Goal: Information Seeking & Learning: Learn about a topic

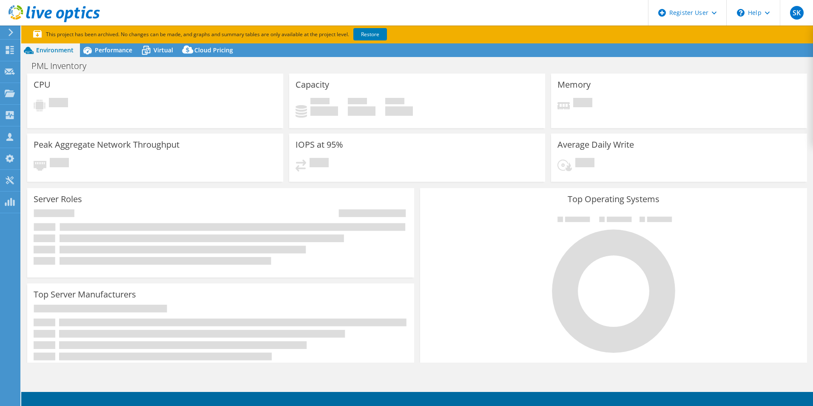
select select "EULondon"
select select "GBP"
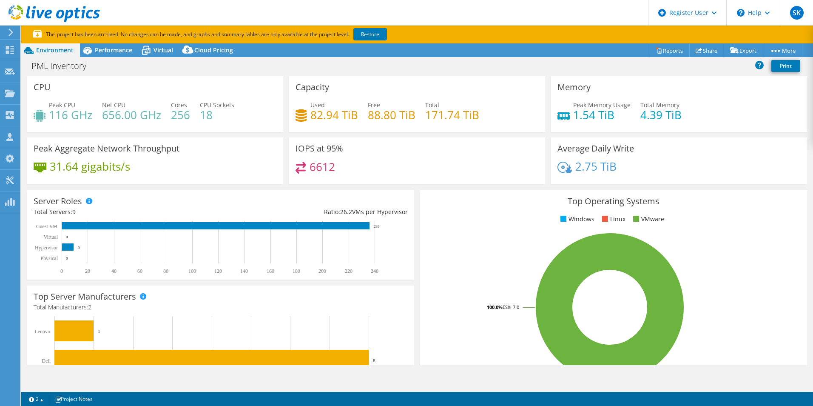
scroll to position [5, 0]
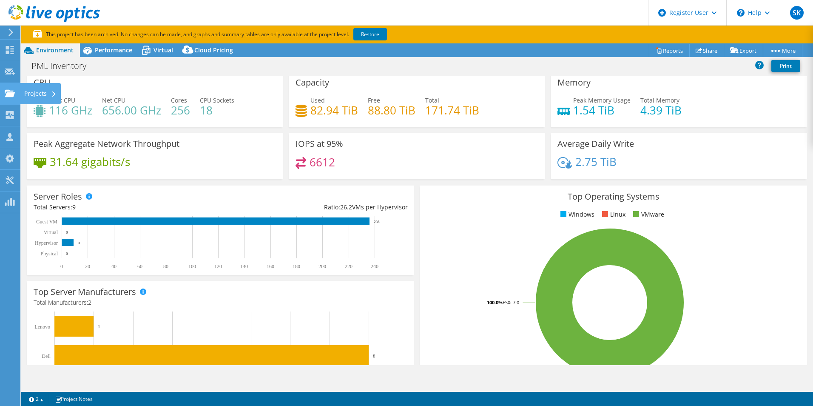
click at [5, 92] on use at bounding box center [10, 92] width 10 height 7
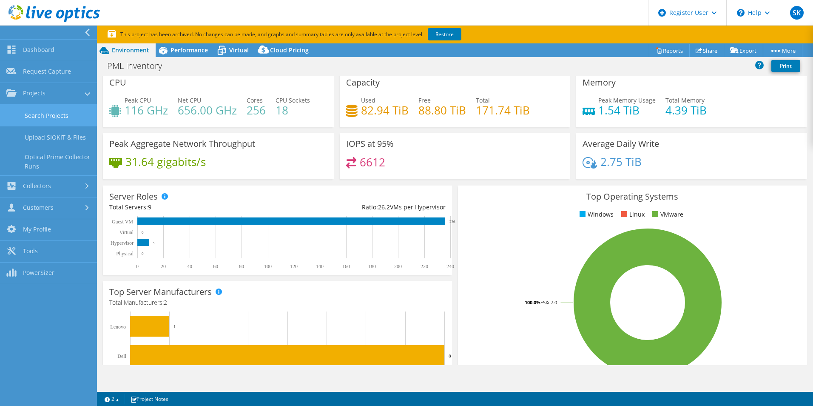
click at [66, 119] on link "Search Projects" at bounding box center [48, 116] width 97 height 22
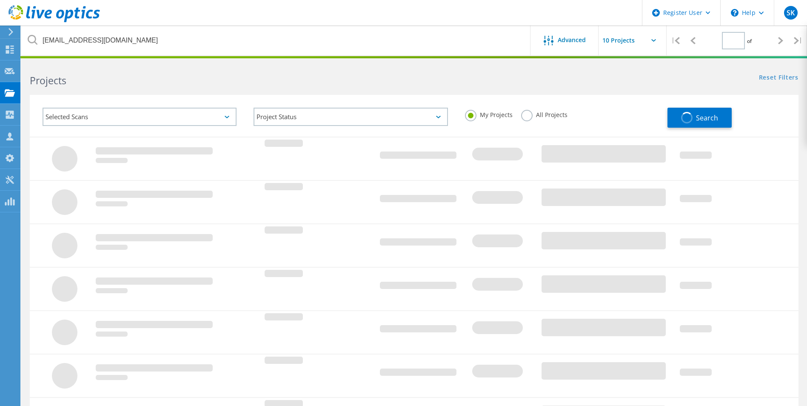
type input "1"
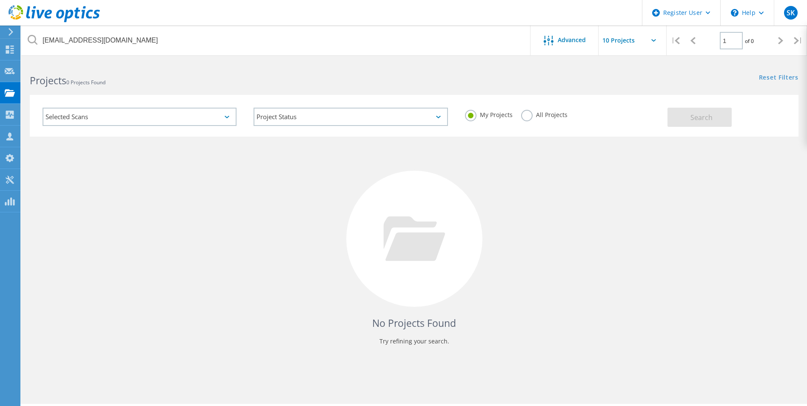
click at [524, 117] on label "All Projects" at bounding box center [544, 114] width 46 height 8
click at [0, 0] on input "All Projects" at bounding box center [0, 0] width 0 height 0
click at [686, 116] on button "Search" at bounding box center [699, 117] width 64 height 19
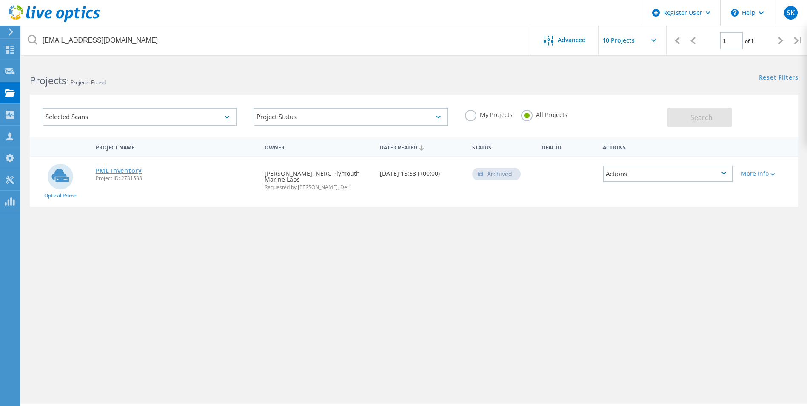
click at [130, 171] on link "PML Inventory" at bounding box center [119, 171] width 46 height 6
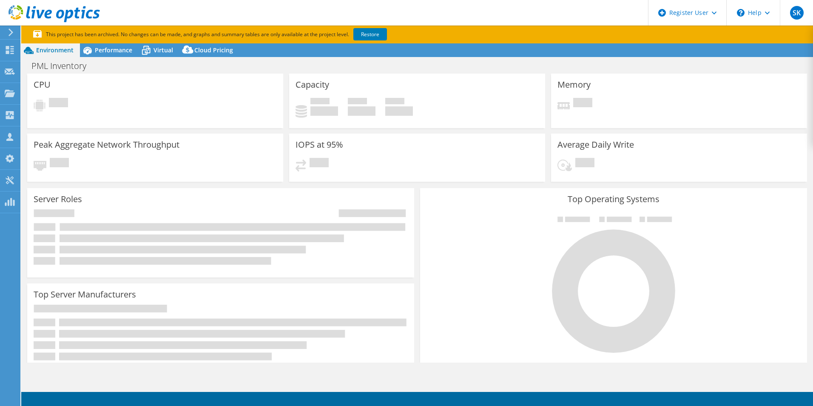
select select "EULondon"
select select "GBP"
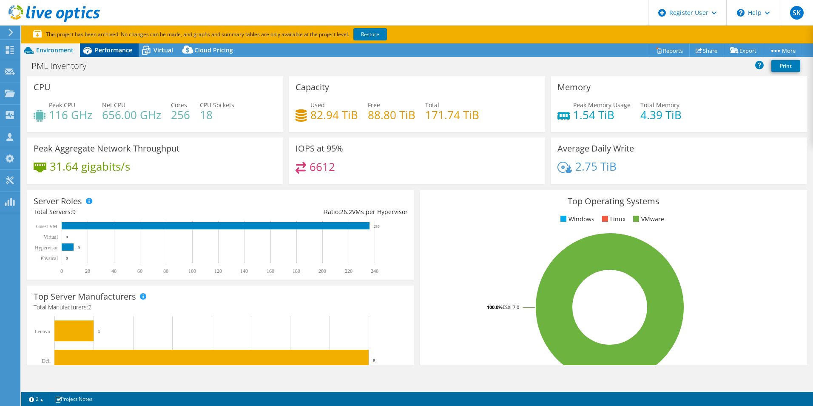
click at [105, 49] on span "Performance" at bounding box center [113, 50] width 37 height 8
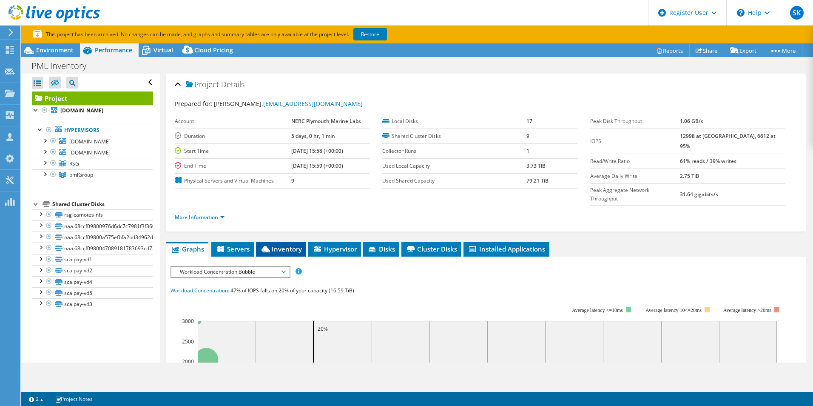
click at [281, 245] on span "Inventory" at bounding box center [281, 249] width 42 height 9
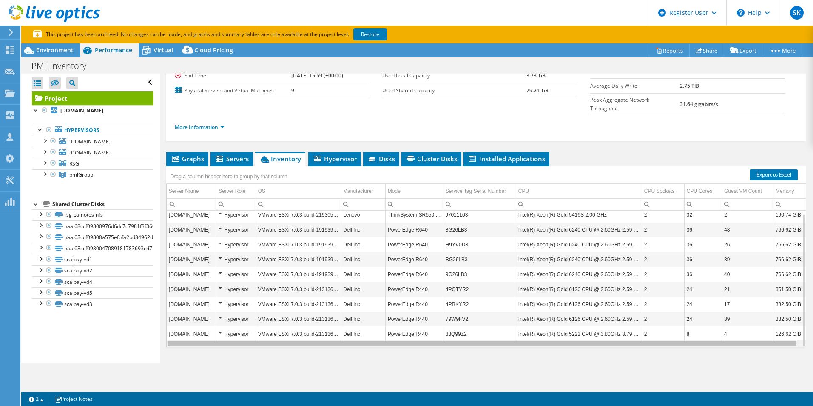
click at [519, 327] on body "SK Dell User Shaima Khan Shaima.Khan@dell.com Dell My Profile Log Out \n Help E…" at bounding box center [406, 203] width 813 height 406
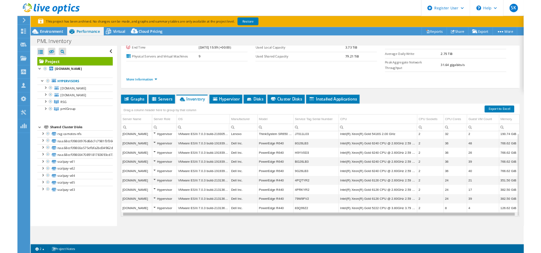
scroll to position [0, 2]
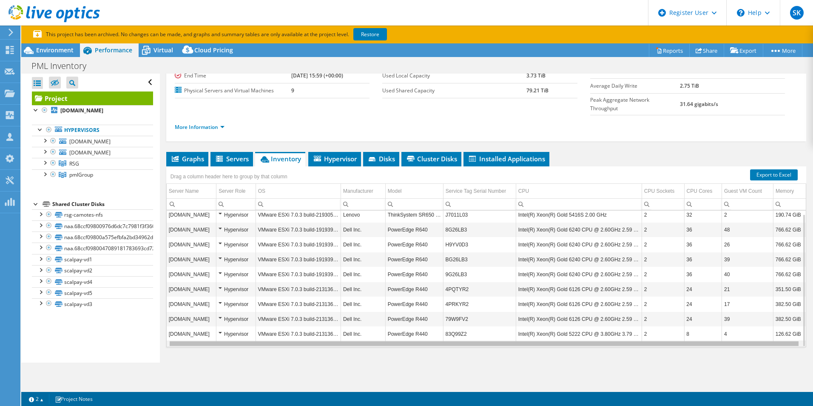
drag, startPoint x: 446, startPoint y: 328, endPoint x: 555, endPoint y: 337, distance: 108.9
click at [555, 337] on body "SK Dell User Shaima Khan Shaima.Khan@dell.com Dell My Profile Log Out \n Help E…" at bounding box center [406, 203] width 813 height 406
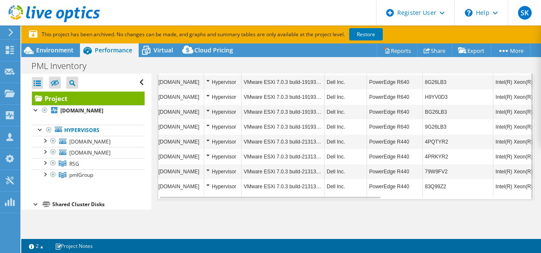
scroll to position [333, 0]
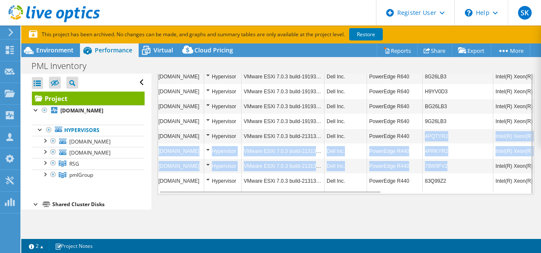
drag, startPoint x: 422, startPoint y: 130, endPoint x: 449, endPoint y: 161, distance: 41.0
click at [449, 161] on tbody "oceania.npm.ac.uk Hypervisor VMware ESXi 7.0.3 build-21930508 Lenovo ThinkSyste…" at bounding box center [465, 123] width 616 height 138
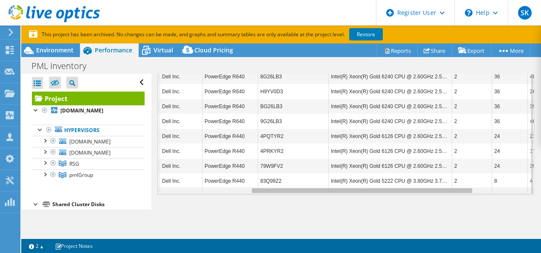
scroll to position [0, 0]
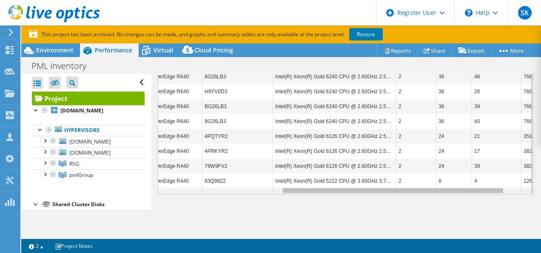
drag, startPoint x: 348, startPoint y: 187, endPoint x: 485, endPoint y: 189, distance: 137.0
click at [485, 189] on body "SK Dell User Shaima Khan Shaima.Khan@dell.com Dell My Profile Log Out \n Help E…" at bounding box center [270, 126] width 541 height 253
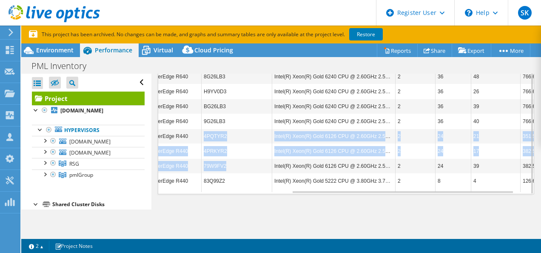
drag, startPoint x: 204, startPoint y: 127, endPoint x: 227, endPoint y: 159, distance: 39.7
click at [227, 159] on tbody "oceania.npm.ac.uk Hypervisor VMware ESXi 7.0.3 build-21930508 Lenovo ThinkSyste…" at bounding box center [243, 123] width 616 height 138
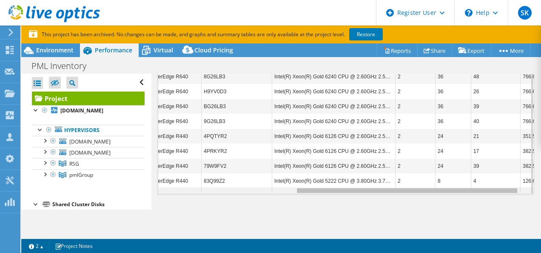
scroll to position [0, 246]
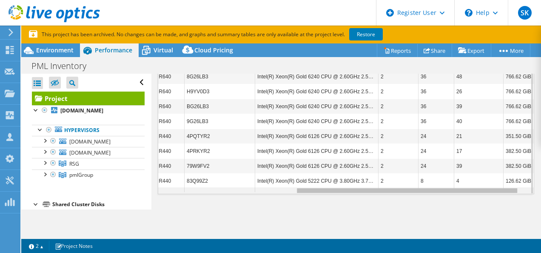
drag, startPoint x: 469, startPoint y: 189, endPoint x: 502, endPoint y: 191, distance: 33.3
click at [502, 191] on body "SK Dell User Shaima Khan Shaima.Khan@dell.com Dell My Profile Log Out \n Help E…" at bounding box center [270, 126] width 541 height 253
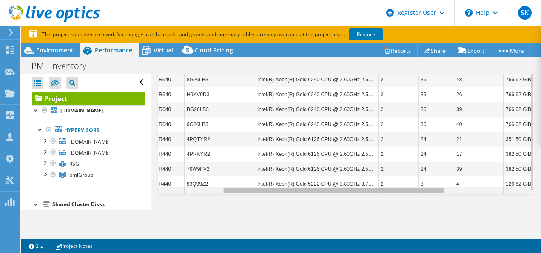
scroll to position [0, 100]
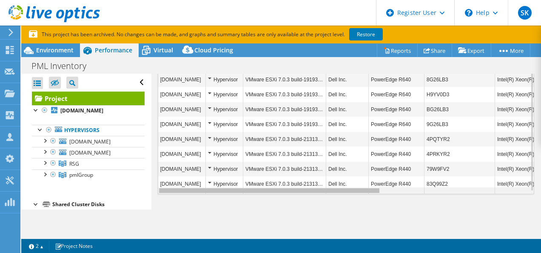
drag, startPoint x: 327, startPoint y: 186, endPoint x: 148, endPoint y: 185, distance: 179.1
click at [148, 185] on body "SK Dell User Shaima Khan Shaima.Khan@dell.com Dell My Profile Log Out \n Help E…" at bounding box center [270, 126] width 541 height 253
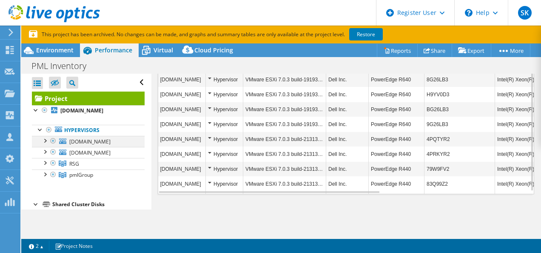
click at [43, 139] on div at bounding box center [44, 140] width 9 height 9
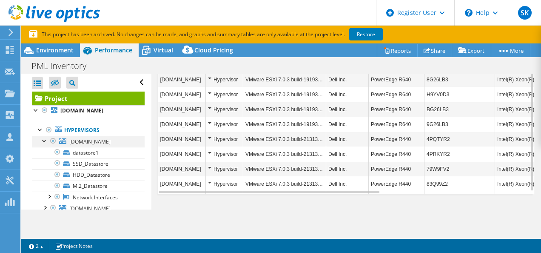
click at [43, 139] on div at bounding box center [44, 140] width 9 height 9
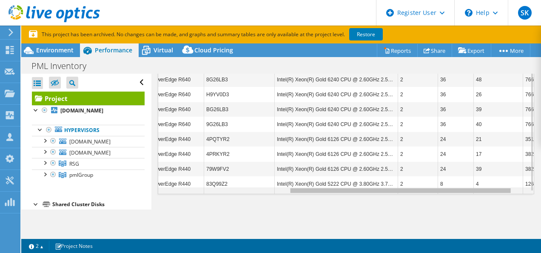
drag, startPoint x: 319, startPoint y: 189, endPoint x: 456, endPoint y: 192, distance: 137.0
click at [456, 192] on body "SK Dell User Shaima Khan Shaima.Khan@dell.com Dell My Profile Log Out \n Help E…" at bounding box center [270, 126] width 541 height 253
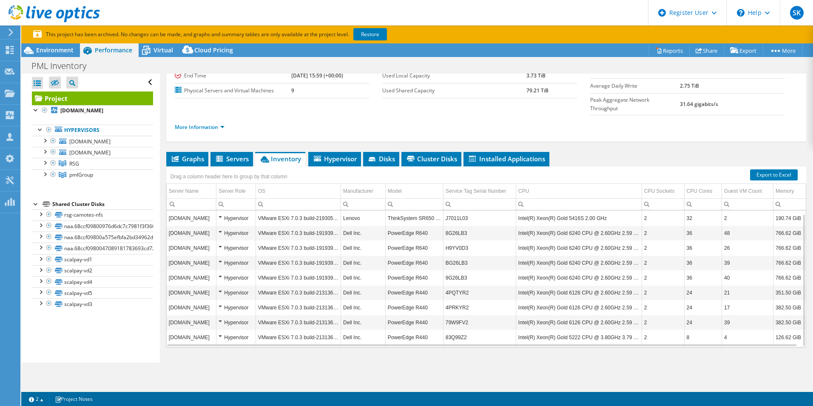
scroll to position [3, 0]
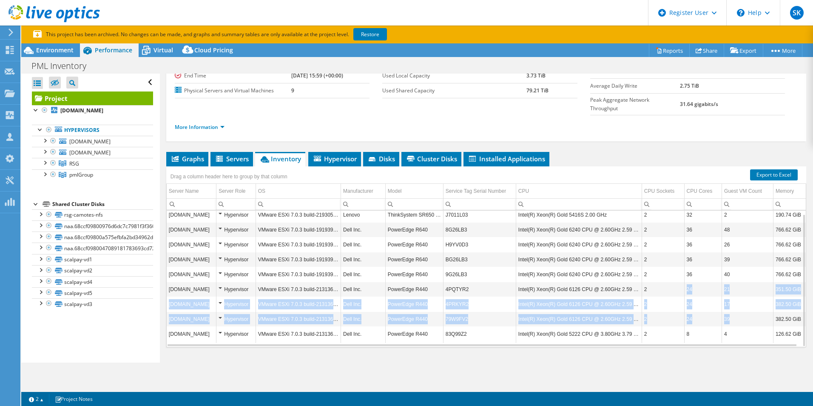
drag, startPoint x: 681, startPoint y: 271, endPoint x: 733, endPoint y: 302, distance: 61.1
click at [733, 302] on tbody "oceania.npm.ac.uk Hypervisor VMware ESXi 7.0.3 build-21930508 Lenovo ThinkSyste…" at bounding box center [486, 275] width 639 height 136
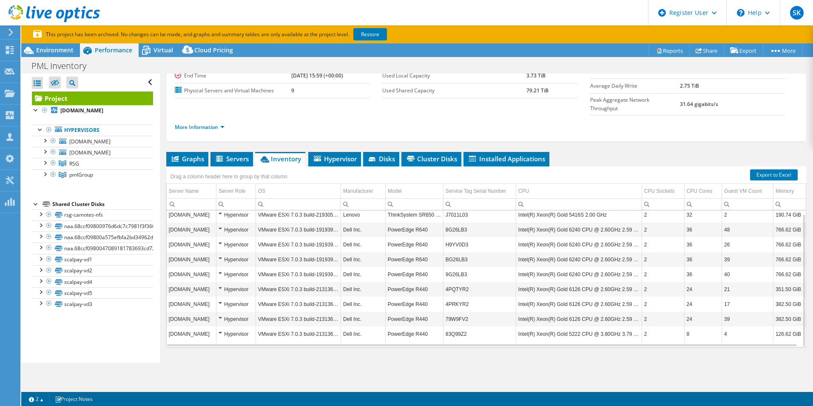
click at [594, 282] on td "Intel(R) Xeon(R) Gold 6126 CPU @ 2.60GHz 2.59 GHz" at bounding box center [579, 289] width 126 height 15
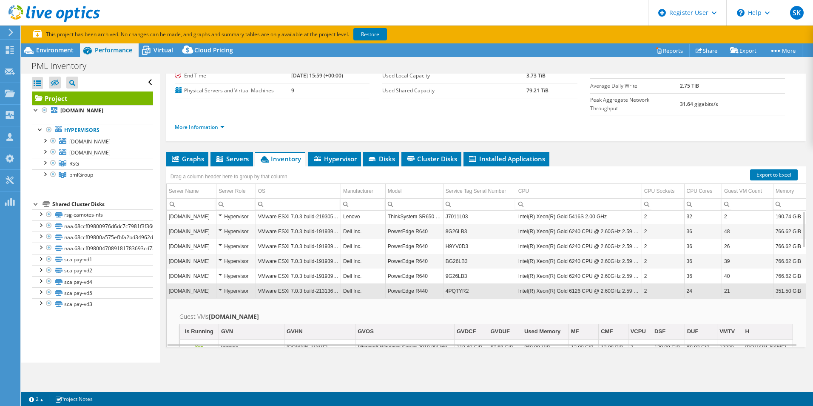
click at [295, 283] on td "VMware ESXi 7.0.3 build-21313628" at bounding box center [298, 290] width 85 height 15
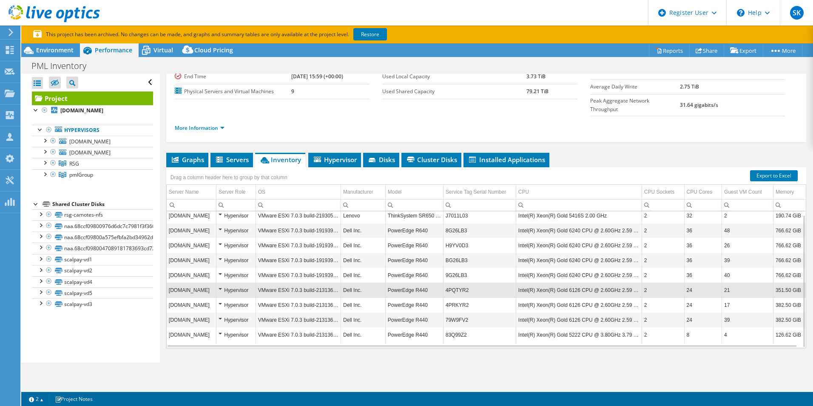
scroll to position [90, 0]
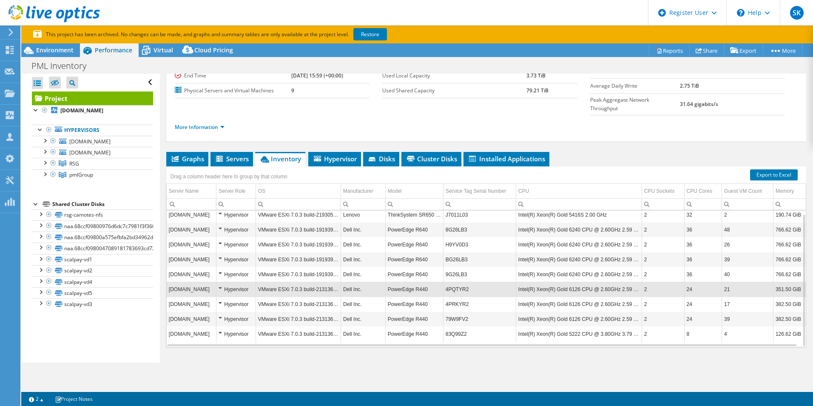
click at [722, 267] on td "40" at bounding box center [747, 274] width 51 height 15
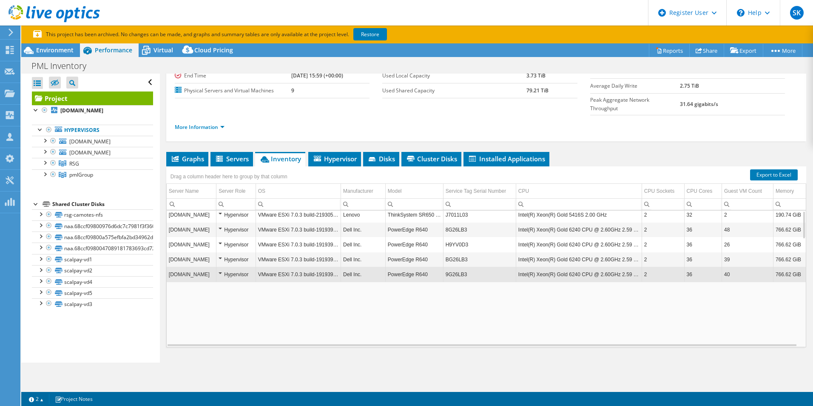
scroll to position [2, 0]
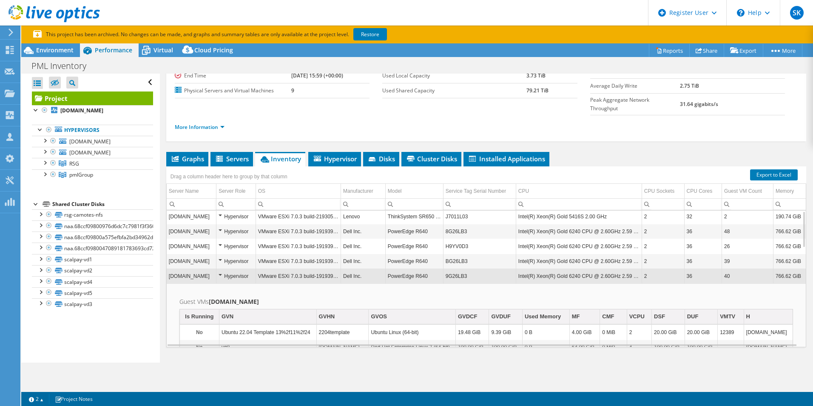
click at [203, 268] on td "[DOMAIN_NAME]" at bounding box center [192, 275] width 50 height 15
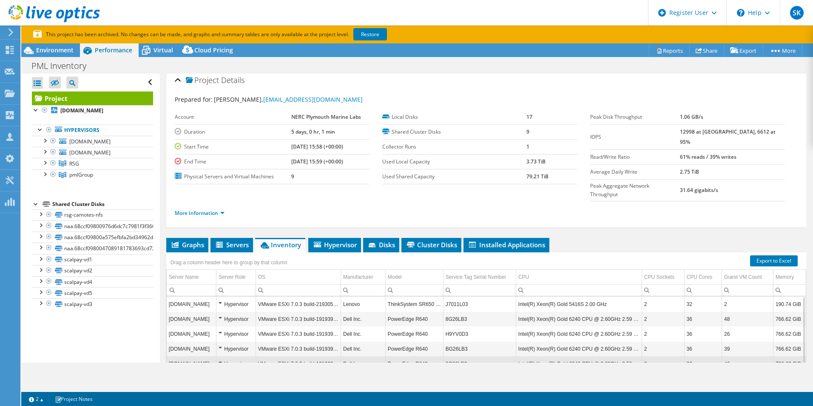
scroll to position [3, 0]
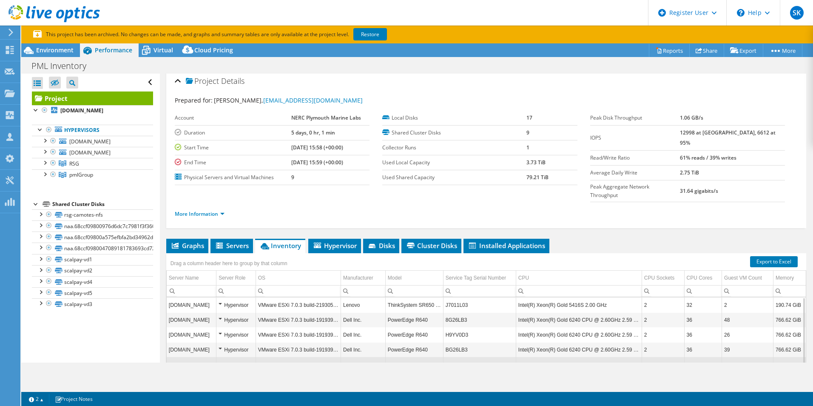
click at [209, 209] on li "More Information" at bounding box center [202, 213] width 55 height 9
click at [217, 210] on link "More Information" at bounding box center [200, 213] width 50 height 7
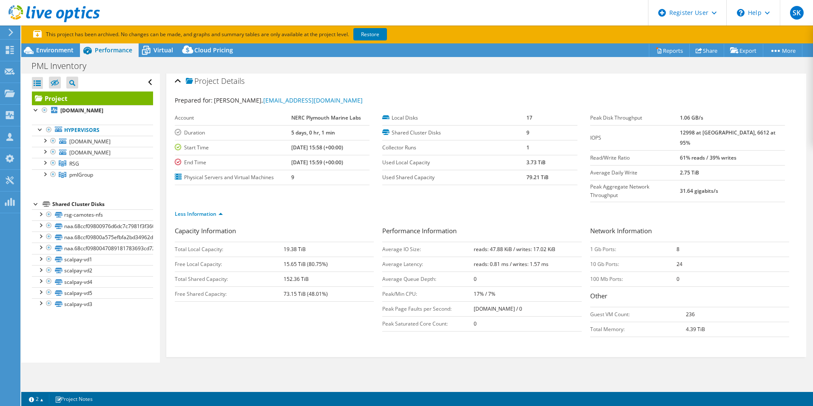
click at [466, 286] on td "Peak/Min CPU:" at bounding box center [427, 293] width 91 height 15
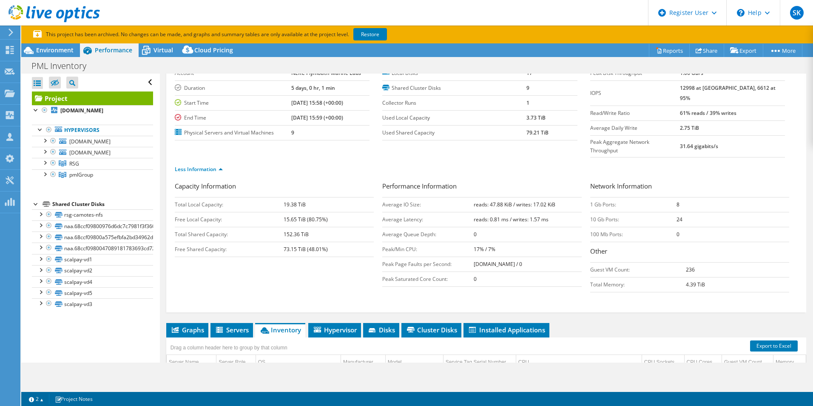
scroll to position [48, 0]
click at [329, 325] on span "Hypervisor" at bounding box center [335, 329] width 44 height 9
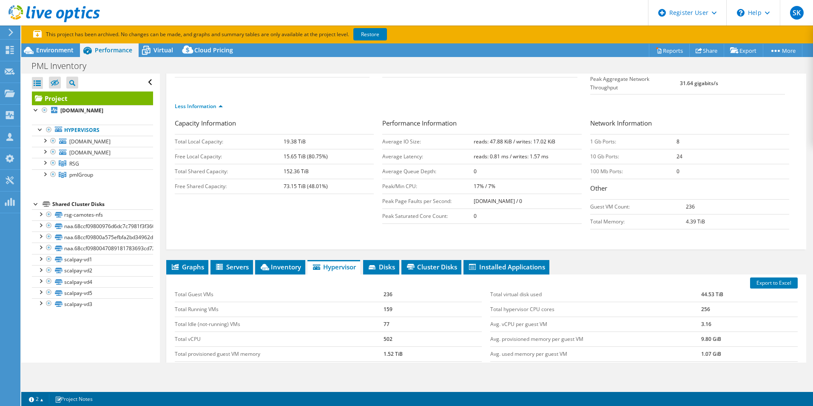
scroll to position [0, 0]
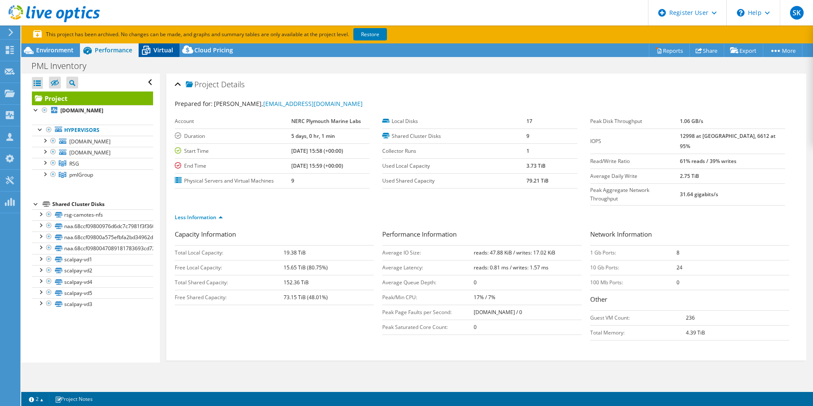
click at [163, 49] on span "Virtual" at bounding box center [164, 50] width 20 height 8
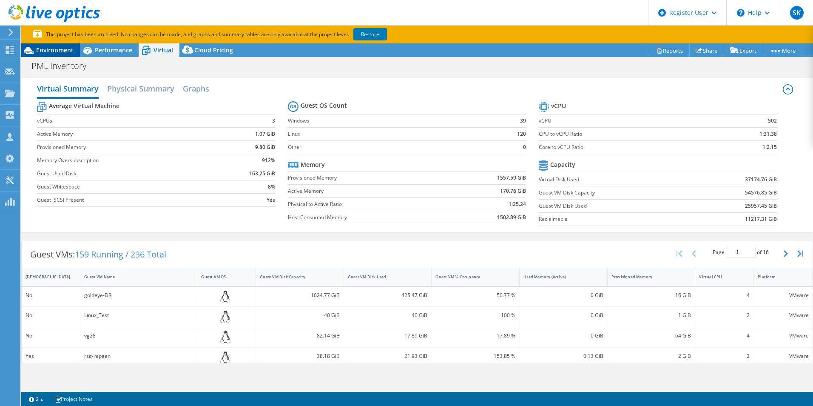
click at [27, 49] on icon at bounding box center [29, 50] width 10 height 7
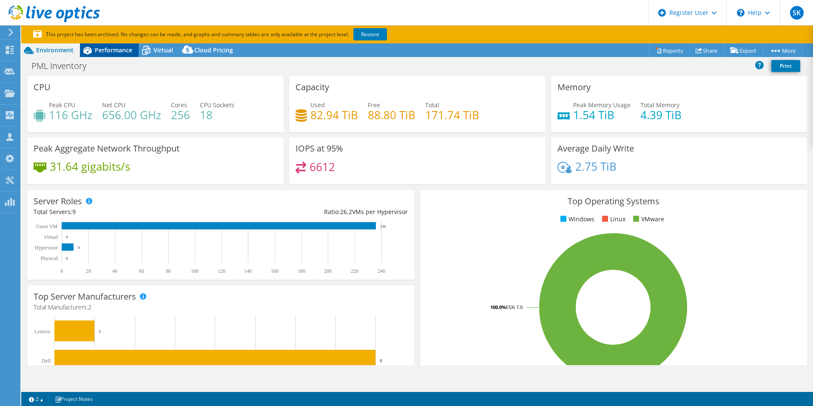
click at [122, 46] on div "Performance" at bounding box center [109, 50] width 59 height 14
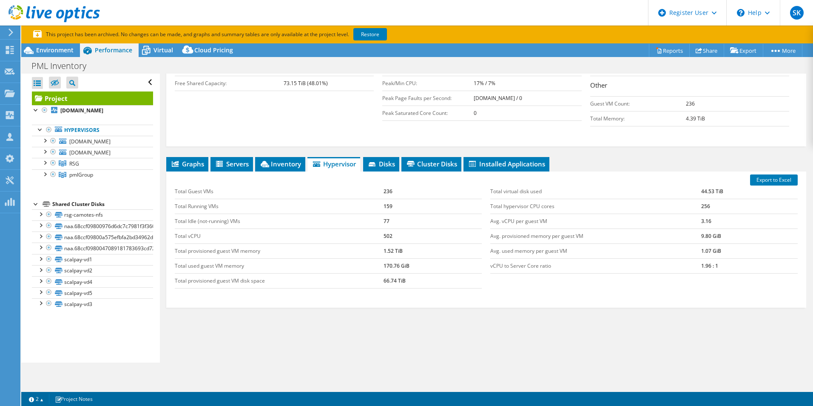
scroll to position [214, 0]
click at [228, 139] on div "Project Details Prepared for: Joe Bishop, jbi@pml.ac.uk Account NERC Plymouth M…" at bounding box center [486, 121] width 653 height 525
click at [238, 159] on span "Servers" at bounding box center [232, 163] width 34 height 9
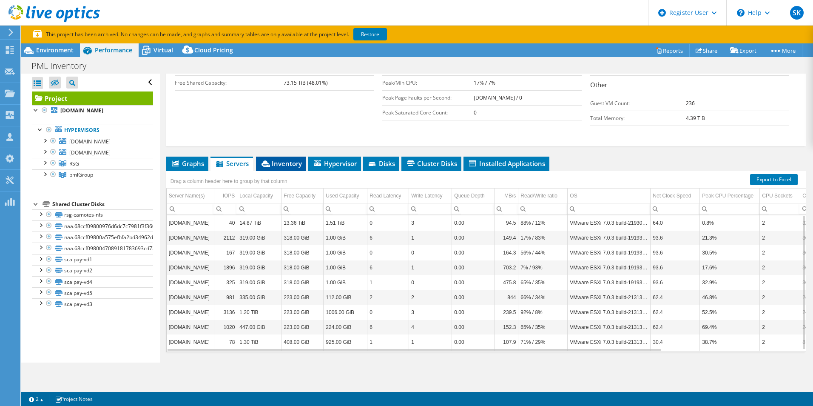
click at [279, 159] on span "Inventory" at bounding box center [281, 163] width 42 height 9
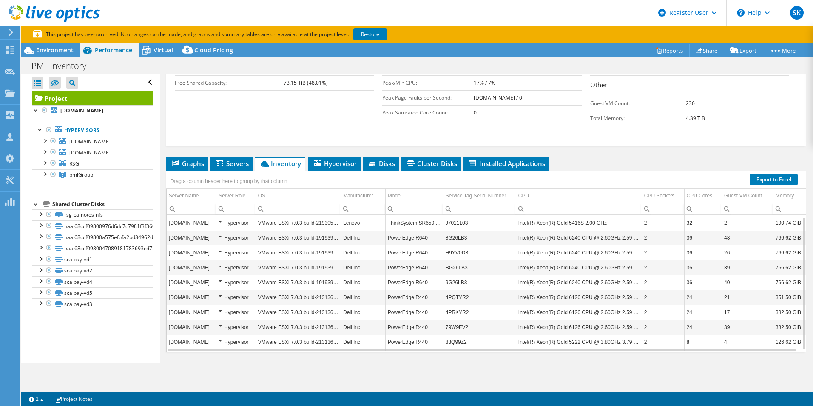
scroll to position [219, 0]
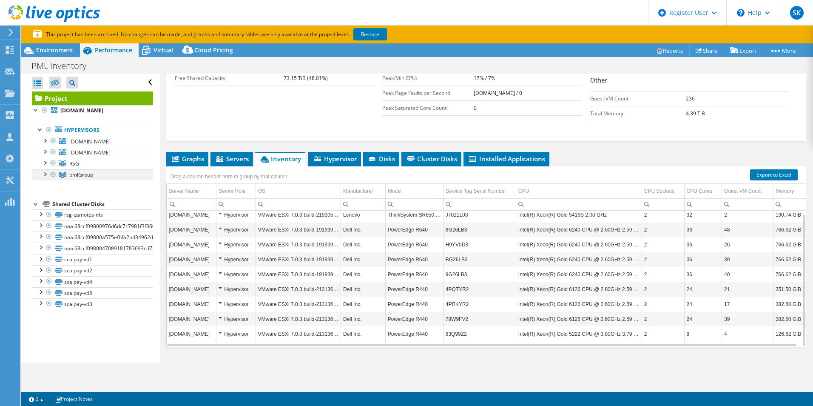
click at [45, 174] on div at bounding box center [44, 173] width 9 height 9
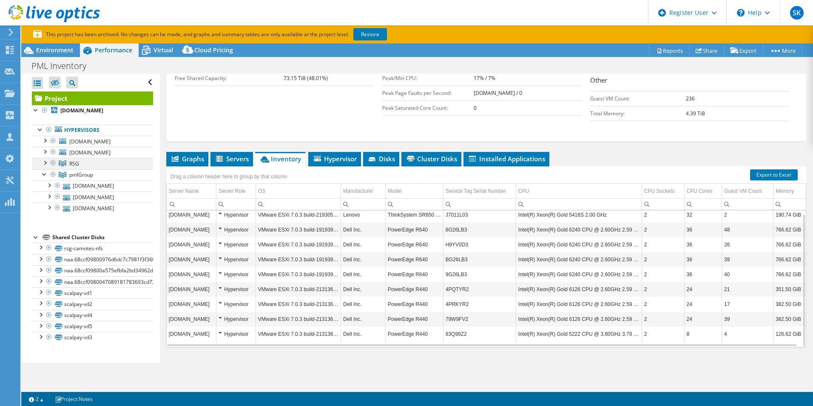
click at [52, 163] on div at bounding box center [53, 163] width 9 height 10
click at [52, 148] on div at bounding box center [53, 152] width 9 height 10
click at [43, 109] on div at bounding box center [44, 110] width 9 height 10
click at [45, 110] on div at bounding box center [44, 110] width 9 height 10
click at [89, 209] on link "[DOMAIN_NAME]" at bounding box center [92, 207] width 121 height 11
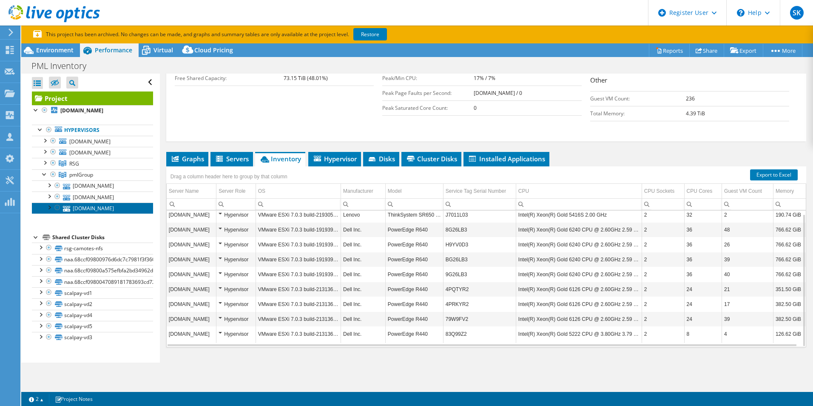
scroll to position [0, 0]
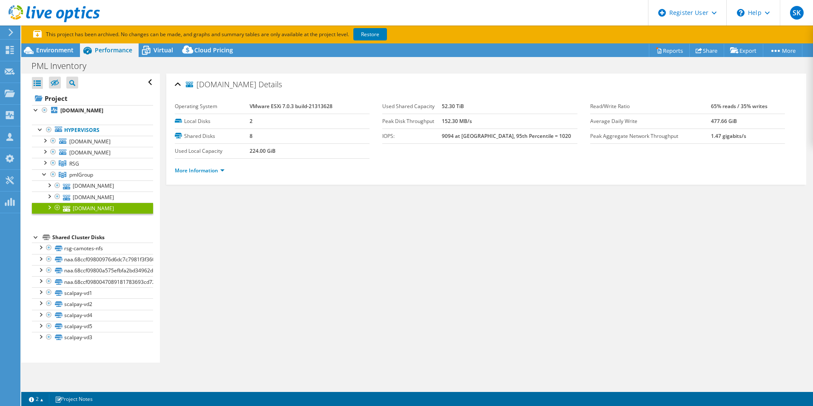
click at [89, 209] on link "[DOMAIN_NAME]" at bounding box center [92, 207] width 121 height 11
click at [82, 196] on link "[DOMAIN_NAME]" at bounding box center [92, 196] width 121 height 11
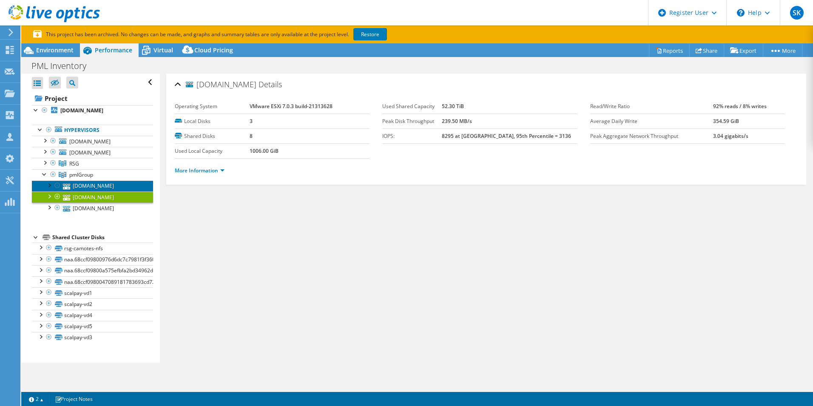
click at [90, 183] on link "[DOMAIN_NAME]" at bounding box center [92, 185] width 121 height 11
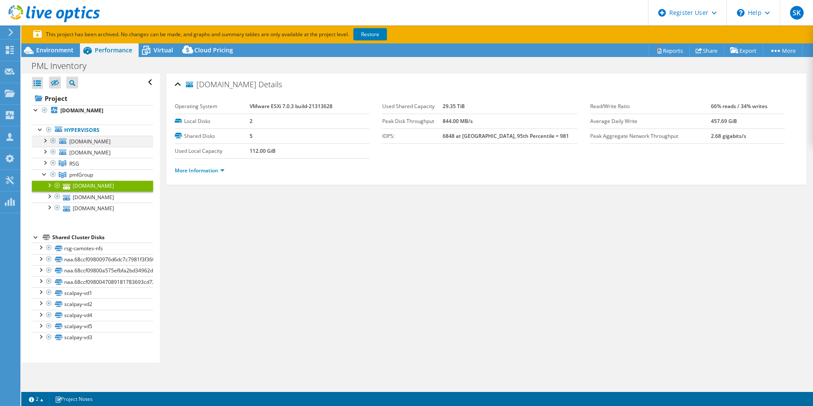
click at [53, 140] on div at bounding box center [53, 141] width 9 height 10
click at [44, 142] on div at bounding box center [44, 140] width 9 height 9
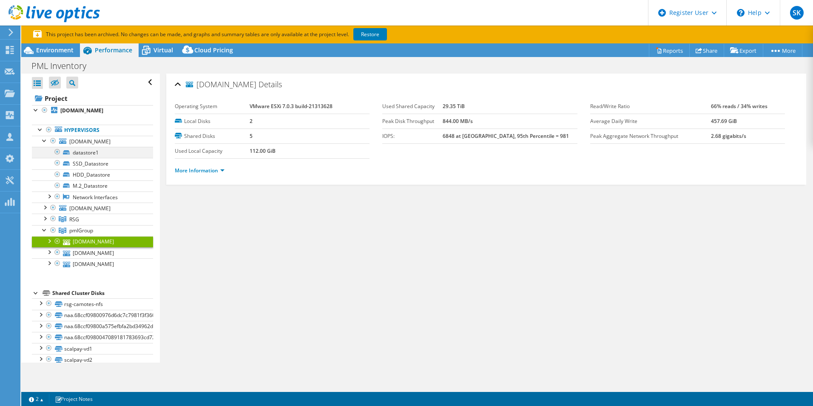
click at [56, 151] on div at bounding box center [57, 152] width 9 height 10
click at [59, 152] on div at bounding box center [57, 152] width 9 height 10
click at [45, 107] on div at bounding box center [44, 110] width 9 height 10
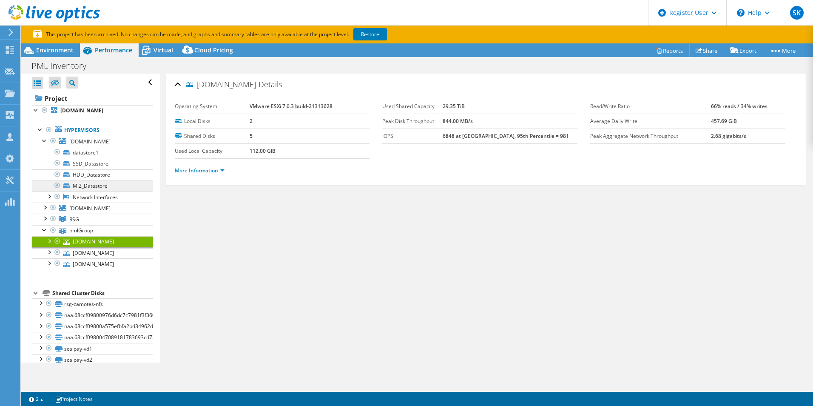
scroll to position [46, 0]
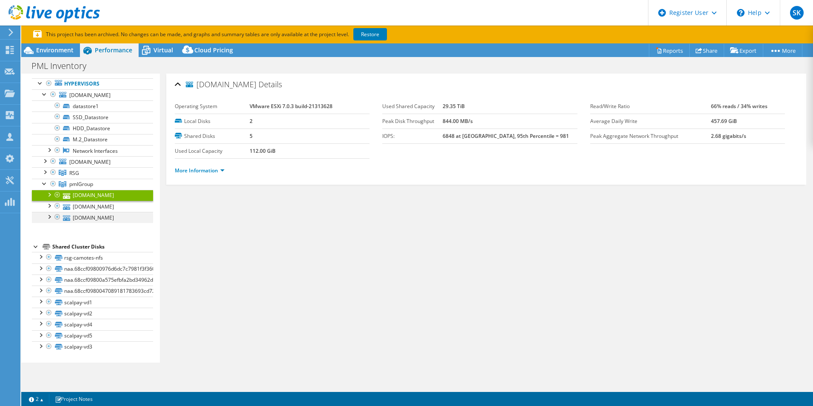
click at [56, 217] on div at bounding box center [57, 217] width 9 height 10
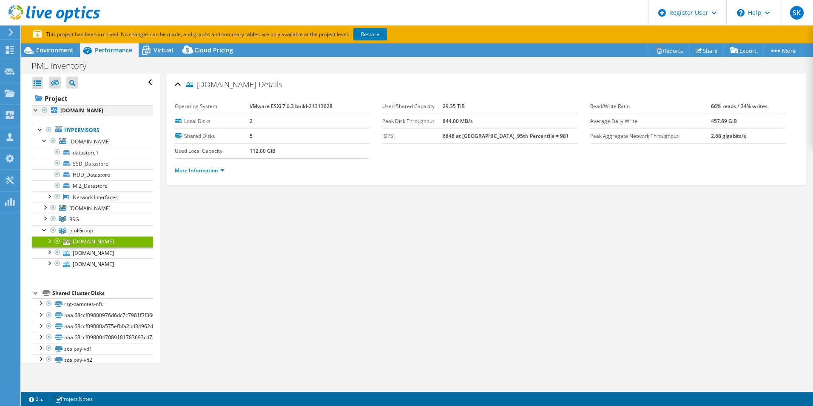
click at [45, 111] on div at bounding box center [44, 110] width 9 height 10
click at [48, 128] on div at bounding box center [49, 130] width 9 height 10
click at [56, 143] on div at bounding box center [53, 141] width 9 height 10
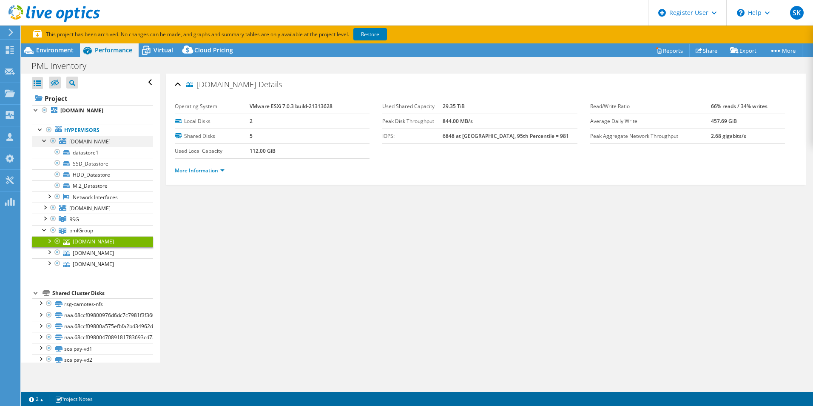
click at [56, 143] on div at bounding box center [53, 141] width 9 height 10
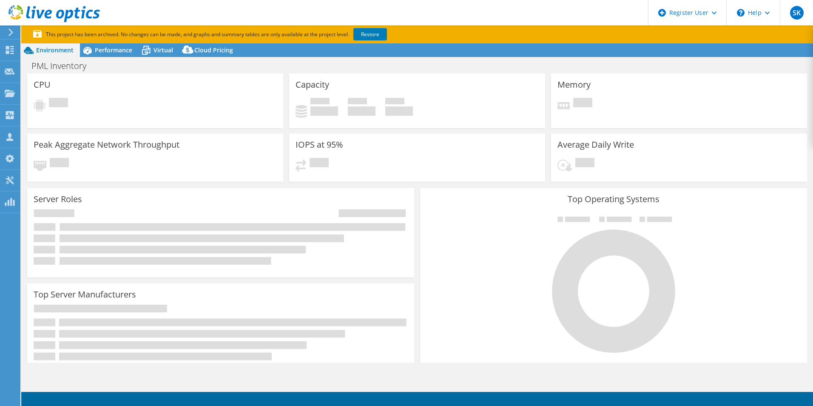
select select "USD"
select select "EULondon"
select select "GBP"
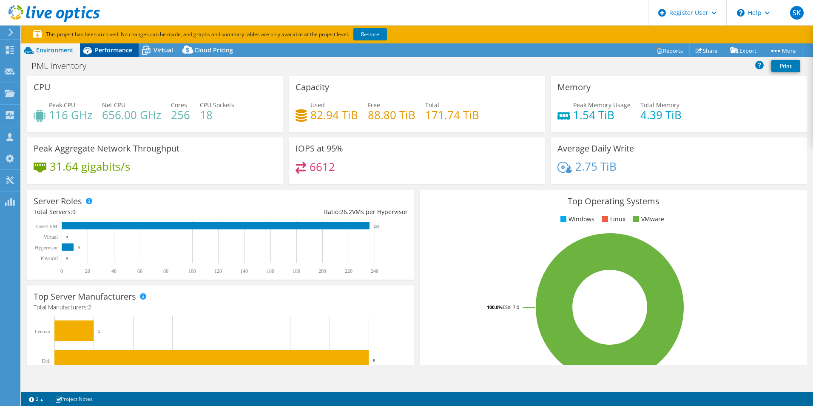
click at [113, 49] on span "Performance" at bounding box center [113, 50] width 37 height 8
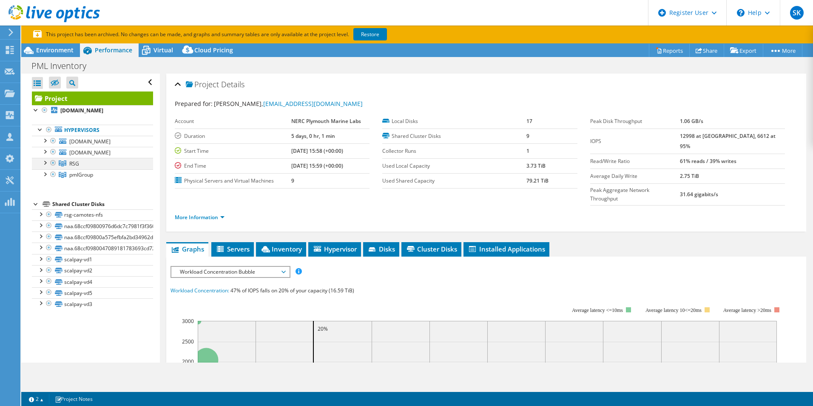
click at [52, 163] on div at bounding box center [53, 163] width 9 height 10
click at [46, 160] on div at bounding box center [44, 162] width 9 height 9
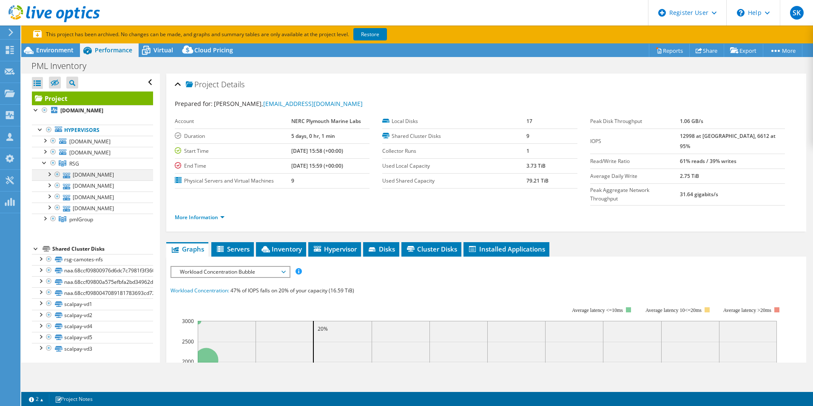
click at [58, 172] on div at bounding box center [57, 174] width 9 height 10
click at [46, 96] on link "Project" at bounding box center [92, 98] width 121 height 14
click at [45, 141] on div at bounding box center [44, 140] width 9 height 9
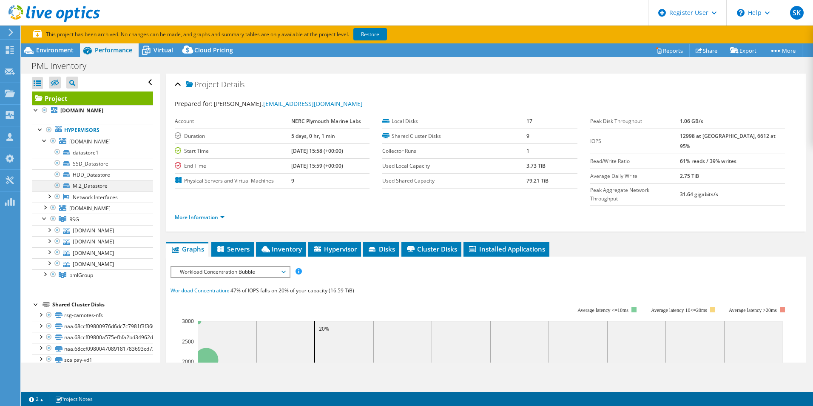
click at [56, 183] on div at bounding box center [57, 185] width 9 height 10
click at [57, 187] on div at bounding box center [57, 185] width 9 height 10
click at [57, 195] on div at bounding box center [57, 196] width 9 height 10
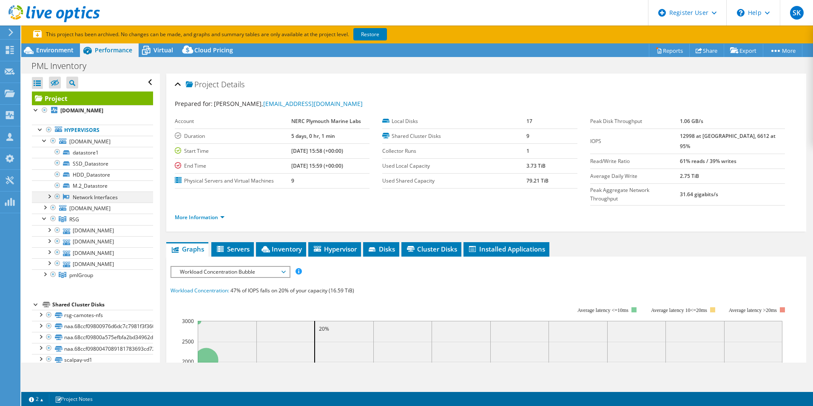
click at [57, 195] on div at bounding box center [57, 196] width 9 height 10
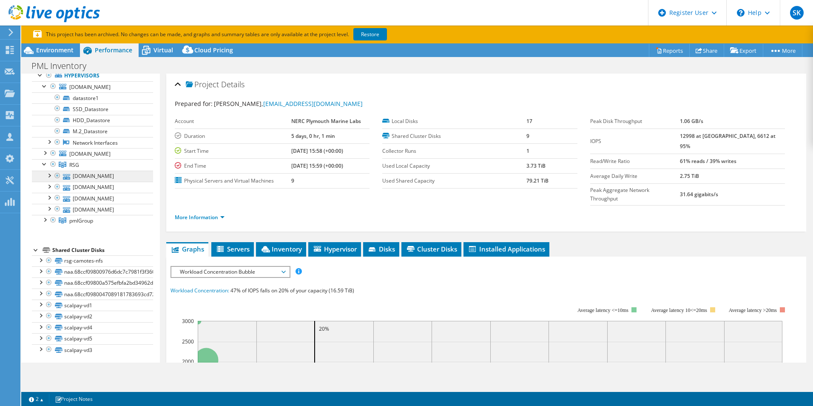
scroll to position [57, 0]
click at [46, 220] on div at bounding box center [44, 216] width 9 height 9
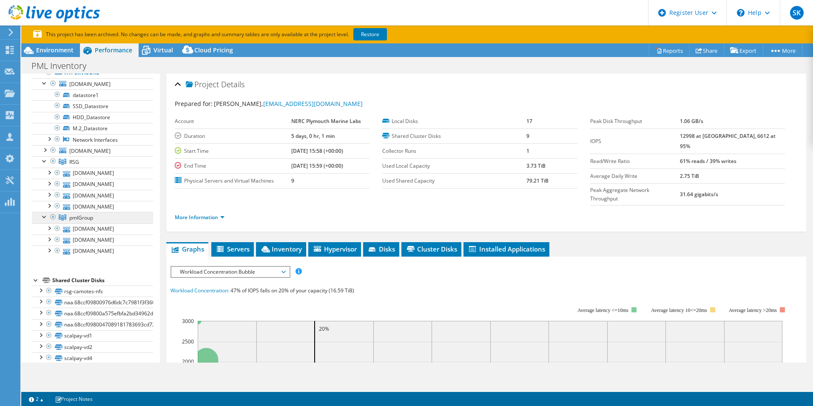
click at [77, 218] on span "pmlGroup" at bounding box center [81, 217] width 24 height 7
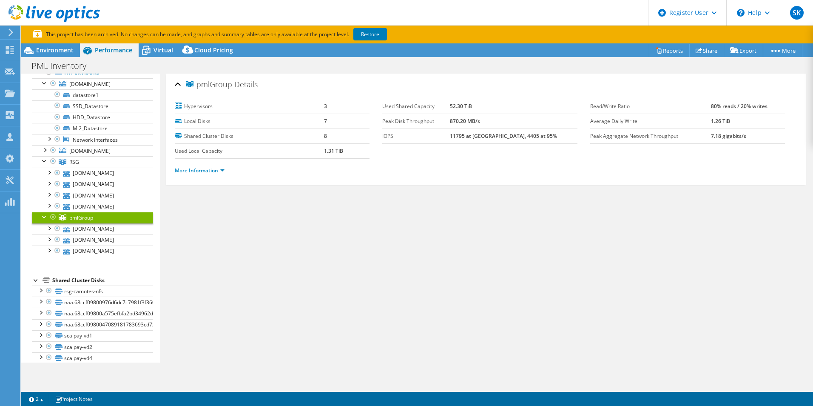
click at [214, 169] on link "More Information" at bounding box center [200, 170] width 50 height 7
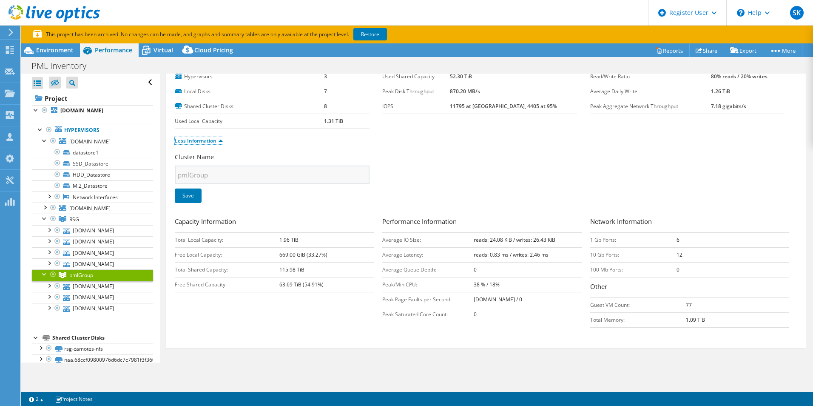
scroll to position [0, 0]
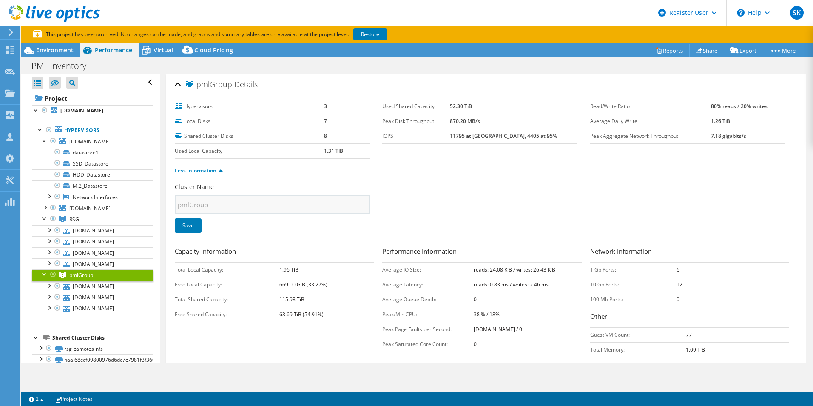
click at [214, 171] on link "Less Information" at bounding box center [199, 170] width 48 height 7
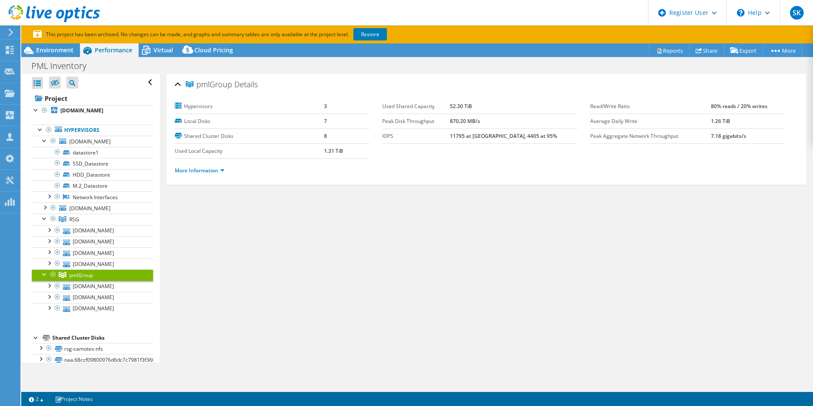
click at [181, 89] on h2 "pmlGroup Details" at bounding box center [216, 84] width 83 height 17
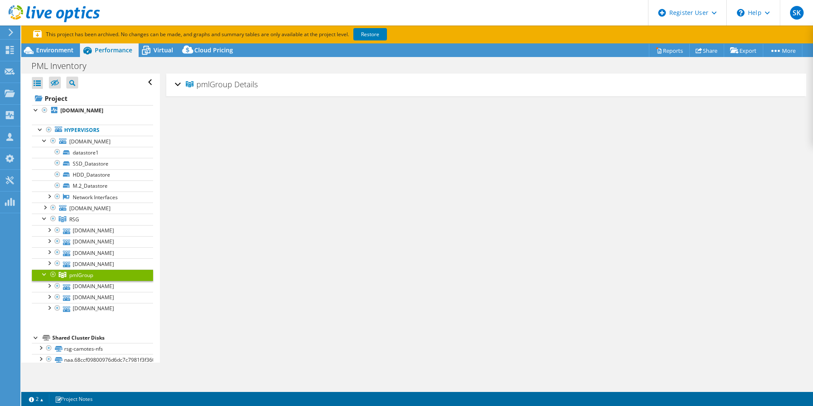
click at [181, 89] on h2 "pmlGroup Details" at bounding box center [216, 84] width 83 height 17
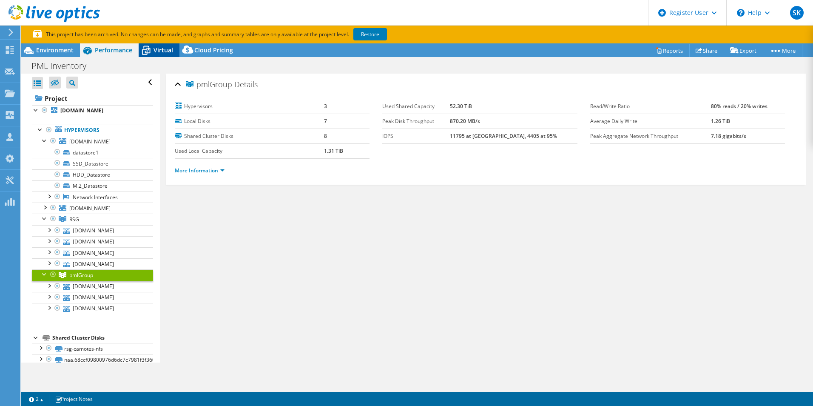
click at [164, 47] on span "Virtual" at bounding box center [164, 50] width 20 height 8
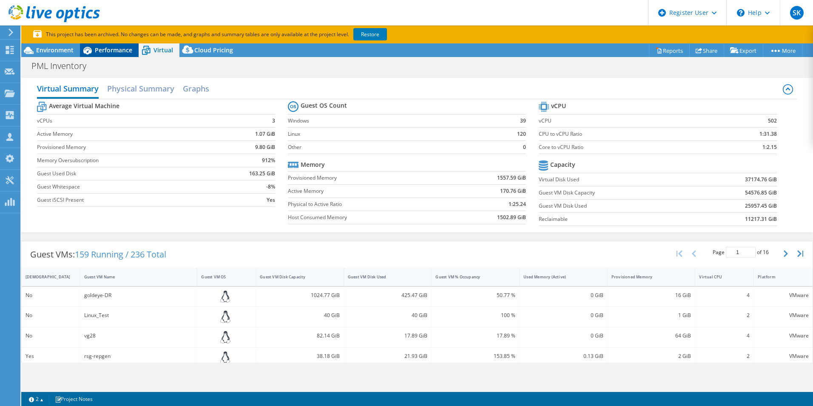
click at [112, 51] on span "Performance" at bounding box center [113, 50] width 37 height 8
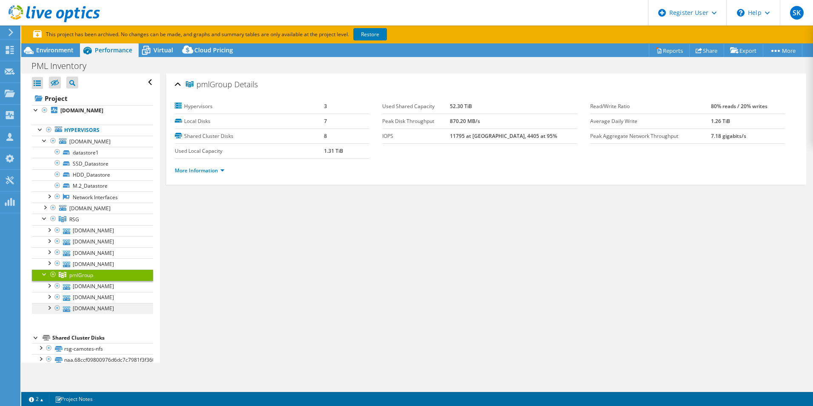
click at [57, 307] on div at bounding box center [57, 308] width 9 height 10
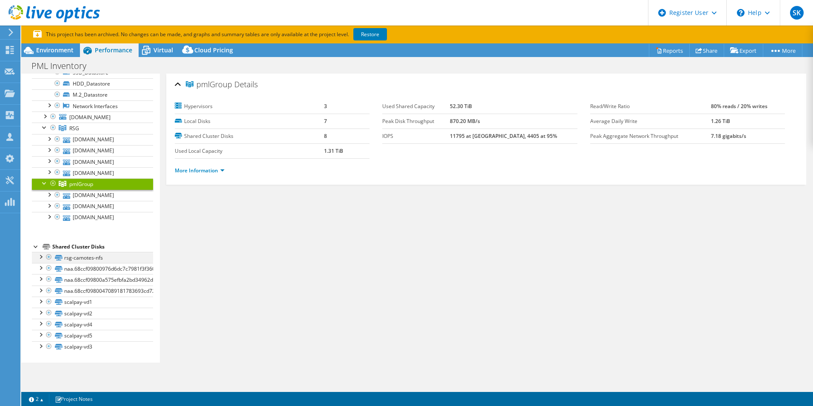
click at [46, 259] on div at bounding box center [49, 257] width 9 height 10
click at [66, 182] on link "pmlGroup" at bounding box center [92, 183] width 121 height 11
click at [52, 183] on div at bounding box center [53, 183] width 9 height 10
click at [46, 183] on div at bounding box center [44, 182] width 9 height 9
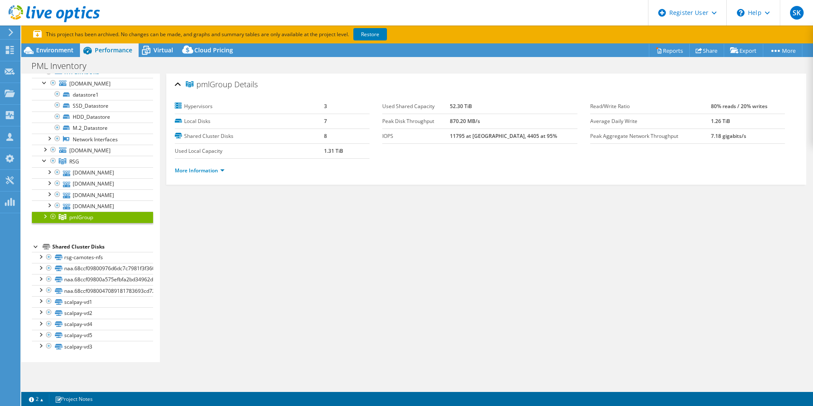
scroll to position [58, 0]
click at [53, 161] on div at bounding box center [53, 161] width 9 height 10
click at [55, 150] on div at bounding box center [53, 150] width 9 height 10
click at [63, 182] on link "[DOMAIN_NAME]" at bounding box center [92, 183] width 121 height 11
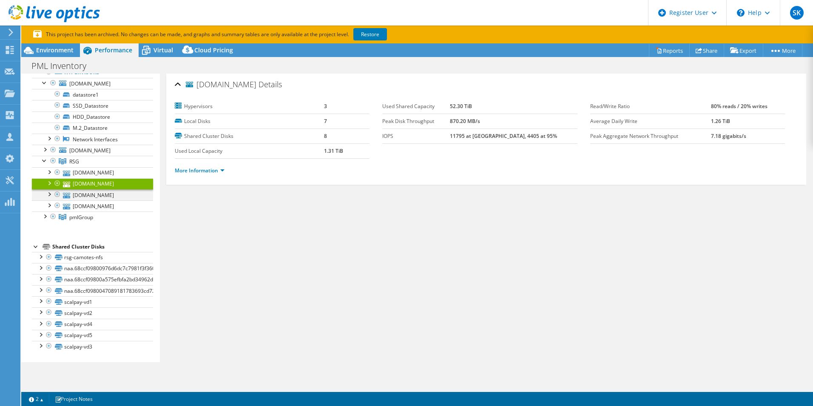
click at [57, 195] on div at bounding box center [57, 194] width 9 height 10
click at [74, 214] on span "pmlGroup" at bounding box center [81, 217] width 24 height 7
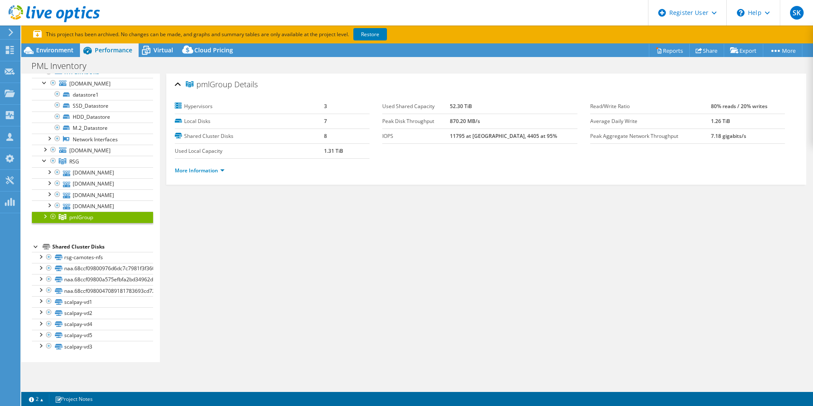
scroll to position [0, 0]
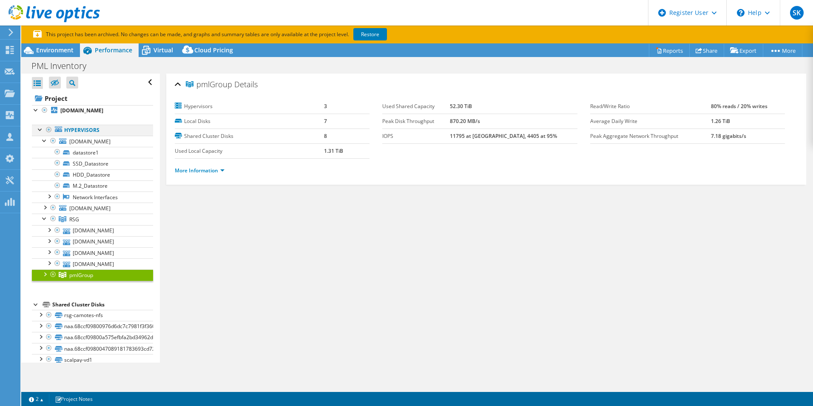
click at [50, 129] on div at bounding box center [49, 130] width 9 height 10
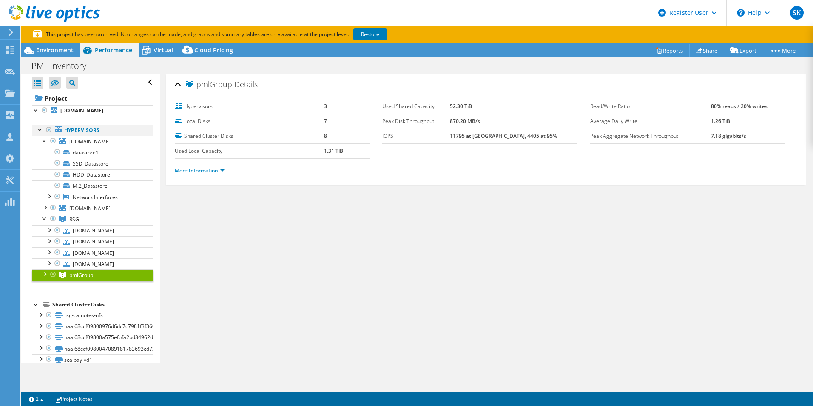
click at [50, 129] on div at bounding box center [49, 130] width 9 height 10
click at [58, 261] on div at bounding box center [57, 263] width 9 height 10
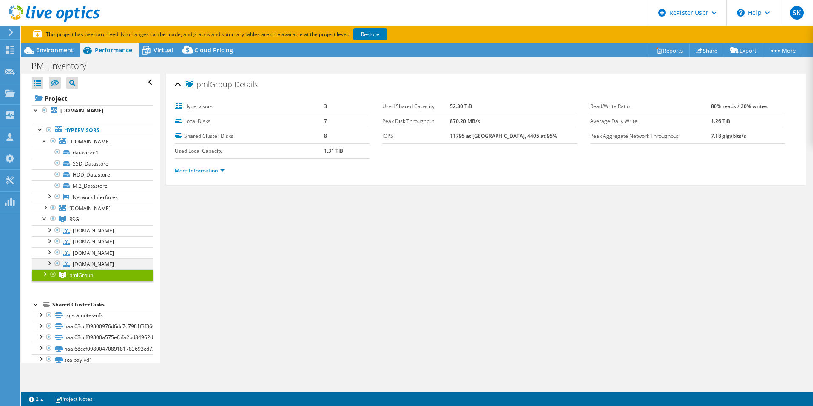
click at [58, 261] on div at bounding box center [57, 263] width 9 height 10
click at [49, 265] on div at bounding box center [49, 262] width 9 height 9
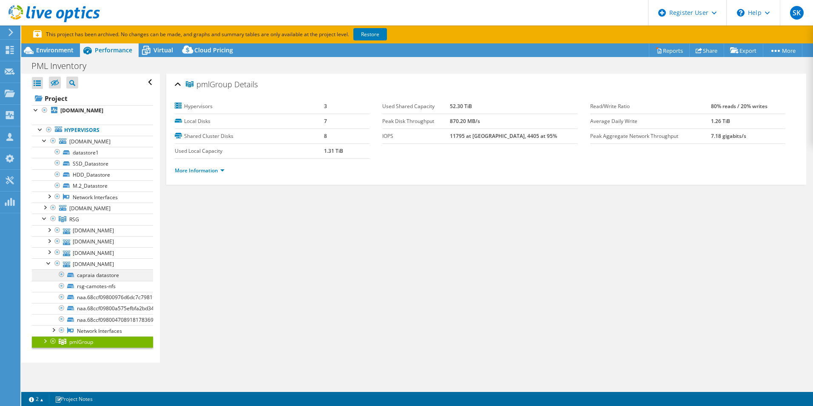
click at [63, 277] on div at bounding box center [61, 274] width 9 height 10
drag, startPoint x: 63, startPoint y: 277, endPoint x: 72, endPoint y: 279, distance: 10.2
click at [72, 279] on li "capraia datastore" at bounding box center [92, 274] width 121 height 11
click at [72, 279] on link "capraia datastore" at bounding box center [92, 274] width 121 height 11
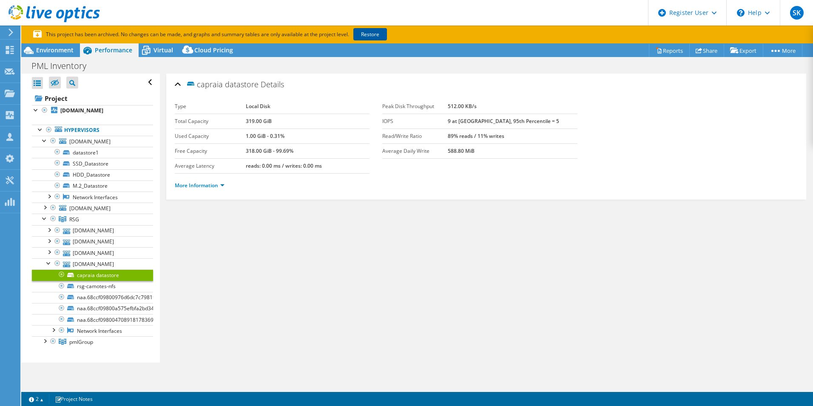
click at [369, 31] on link "Restore" at bounding box center [371, 34] width 34 height 12
click at [60, 285] on div at bounding box center [61, 286] width 9 height 10
click at [63, 295] on div at bounding box center [61, 297] width 9 height 10
click at [57, 262] on div at bounding box center [57, 263] width 9 height 10
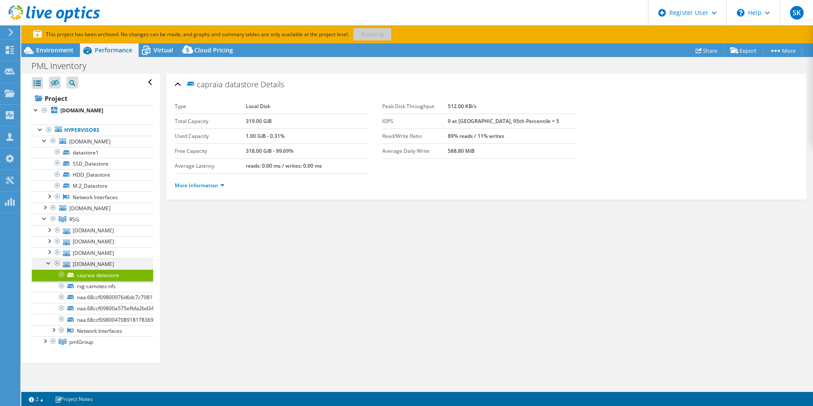
click at [57, 262] on div at bounding box center [57, 263] width 9 height 10
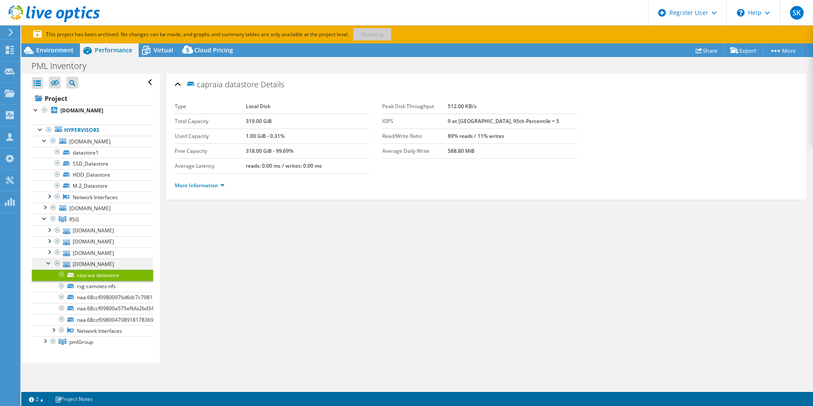
click at [57, 262] on div at bounding box center [57, 263] width 9 height 10
click at [387, 33] on p "This project has been archived. No changes can be made, and graphs and summary …" at bounding box center [241, 34] width 417 height 9
click at [350, 39] on p "This project has been archived. No changes can be made, and graphs and summary …" at bounding box center [241, 34] width 417 height 9
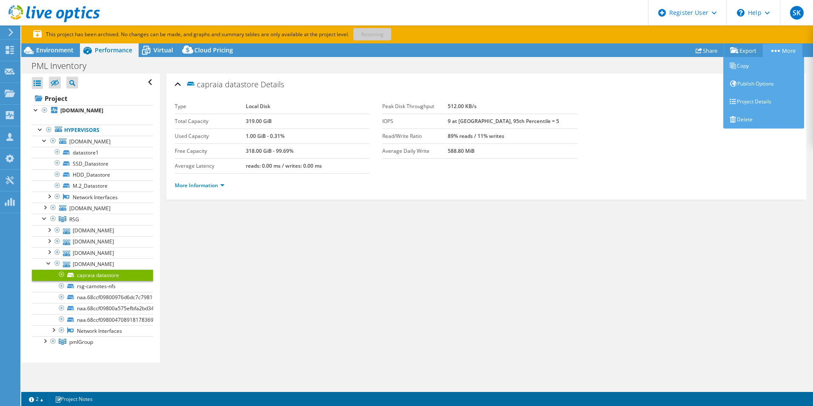
click at [777, 55] on link "More" at bounding box center [783, 50] width 40 height 13
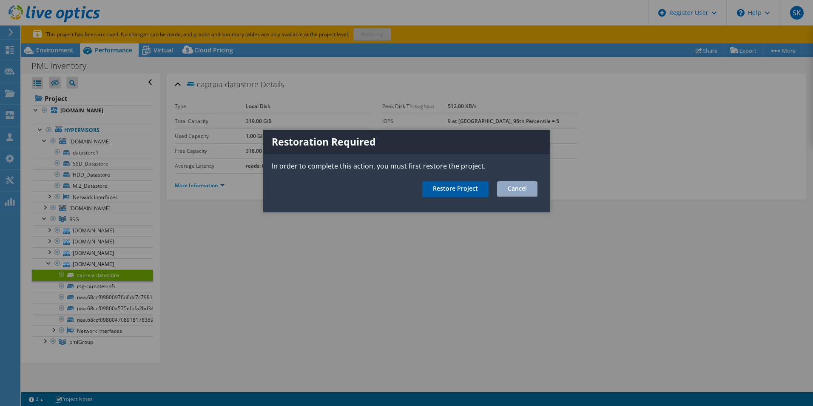
click at [468, 189] on link "Restore Project" at bounding box center [455, 189] width 66 height 16
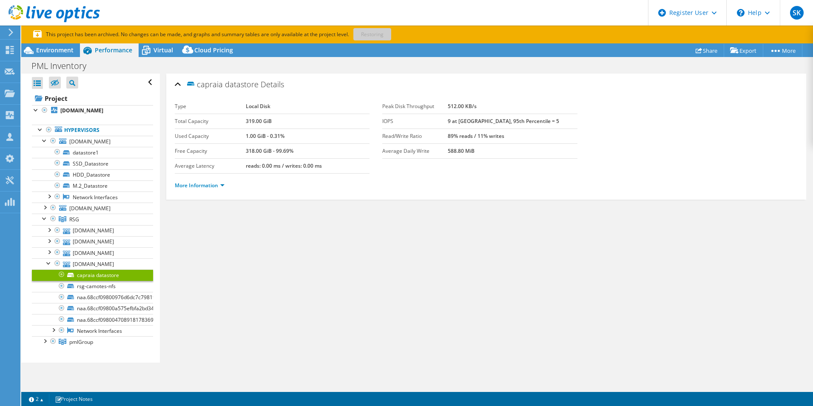
click at [620, 277] on div "capraia datastore Details Type Local Disk Total Capacity 319.00 GiB Used Capaci…" at bounding box center [486, 218] width 653 height 289
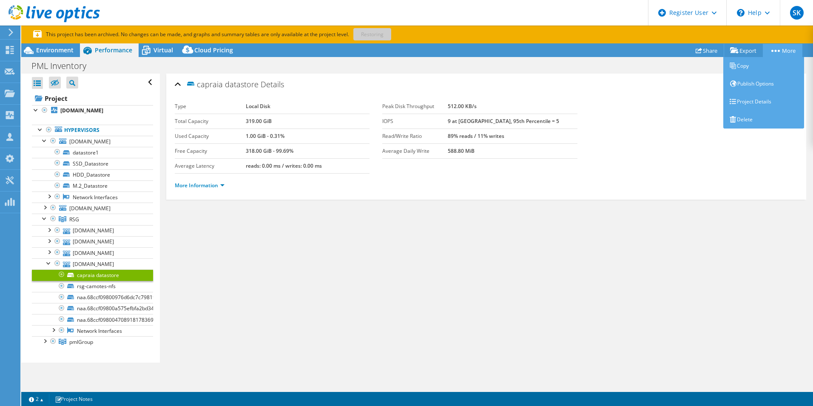
click at [780, 52] on link "More" at bounding box center [783, 50] width 40 height 13
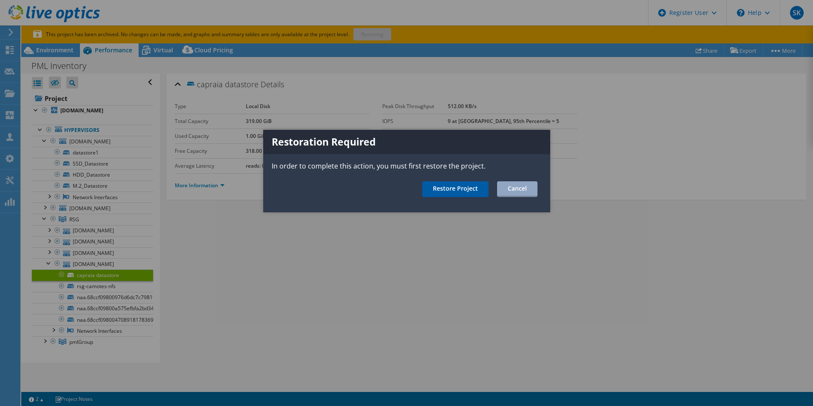
click at [475, 187] on link "Restore Project" at bounding box center [455, 189] width 66 height 16
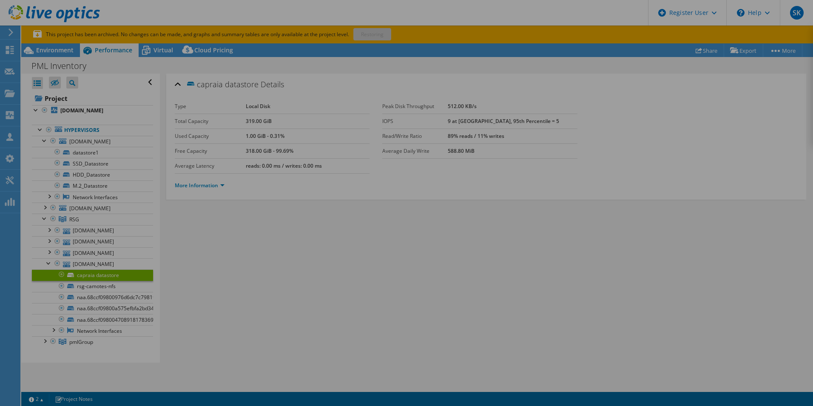
click at [475, 187] on div at bounding box center [406, 203] width 813 height 406
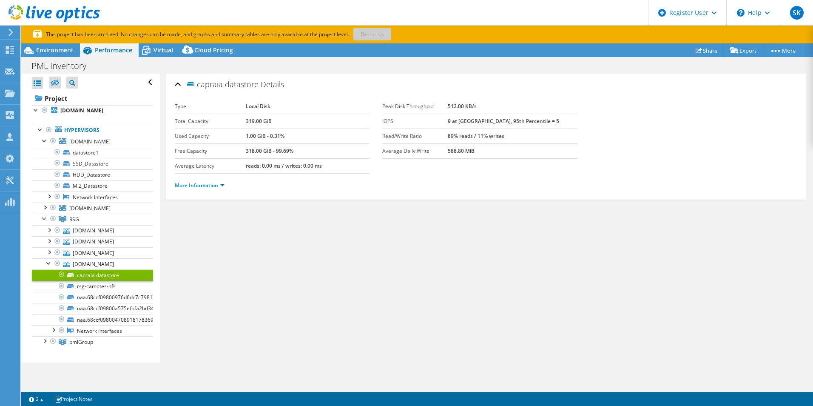
click at [572, 260] on div "capraia datastore Details Type Local Disk Total Capacity 319.00 GiB Used Capaci…" at bounding box center [486, 218] width 653 height 289
click at [383, 37] on p "This project has been archived. No changes can be made, and graphs and summary …" at bounding box center [241, 34] width 417 height 9
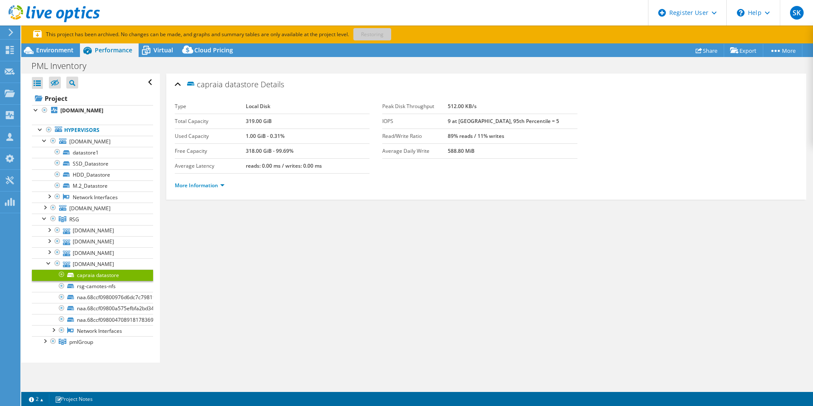
click at [513, 198] on div "capraia datastore Details Type Local Disk Total Capacity 319.00 GiB Used Capaci…" at bounding box center [486, 137] width 640 height 126
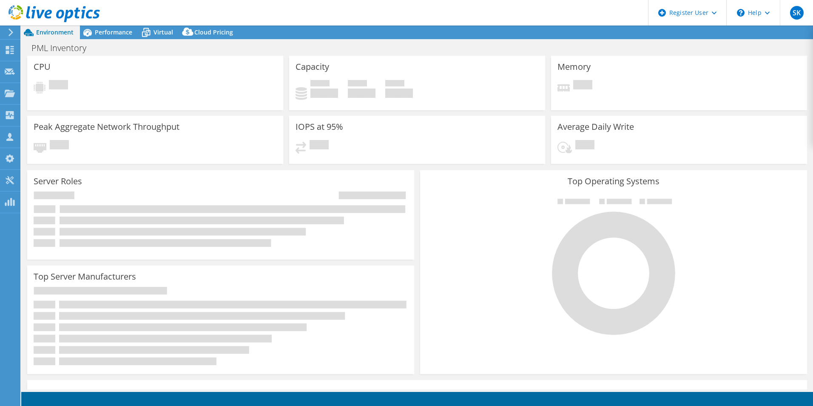
select select "USD"
select select "EULondon"
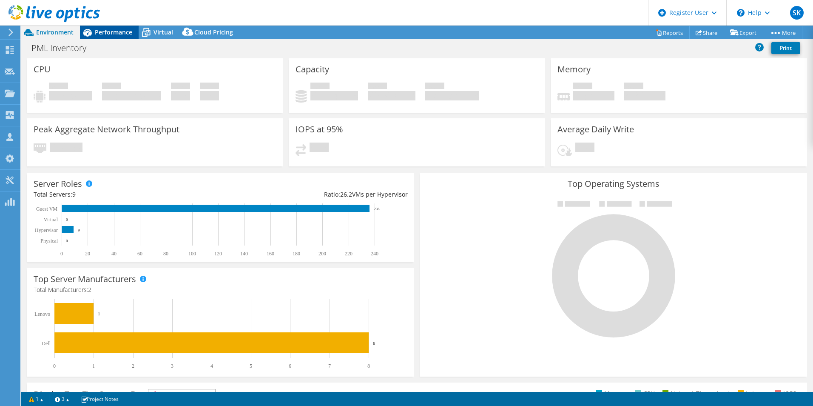
click at [98, 34] on span "Performance" at bounding box center [113, 32] width 37 height 8
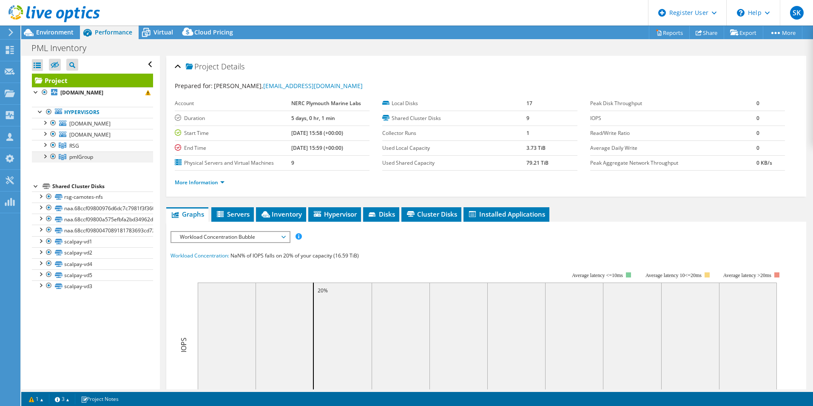
click at [42, 156] on div at bounding box center [44, 155] width 9 height 9
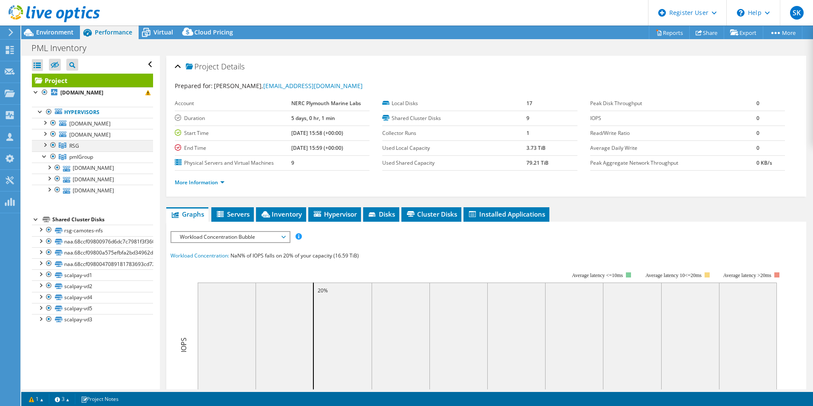
click at [53, 145] on div at bounding box center [53, 145] width 9 height 10
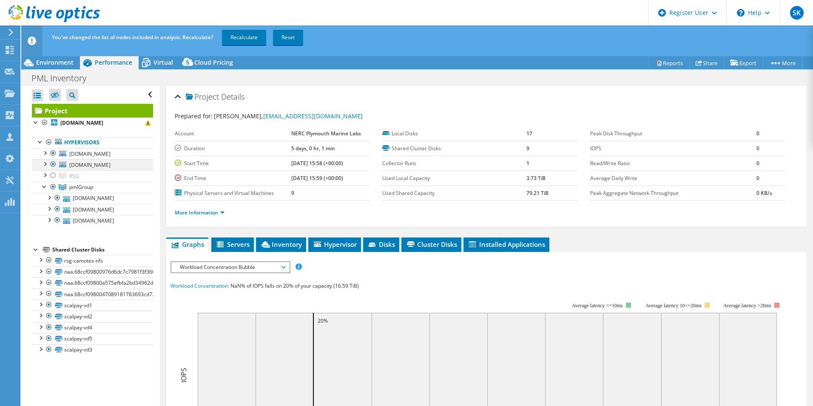
click at [54, 162] on div at bounding box center [53, 164] width 9 height 10
click at [54, 155] on div at bounding box center [53, 153] width 9 height 10
click at [49, 143] on div at bounding box center [49, 142] width 9 height 10
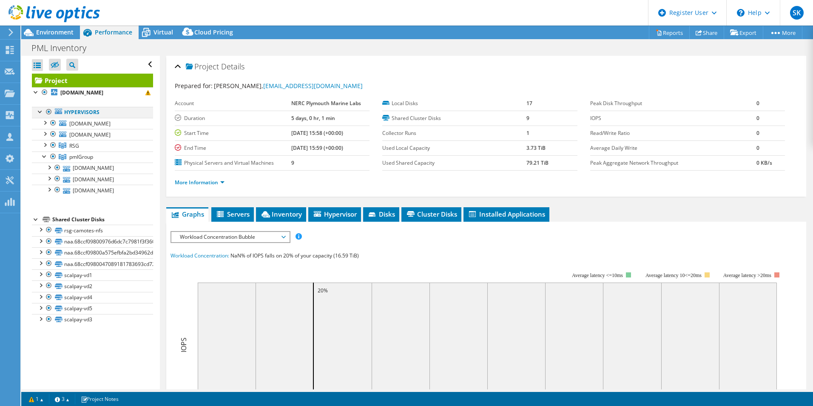
click at [47, 111] on div at bounding box center [49, 112] width 9 height 10
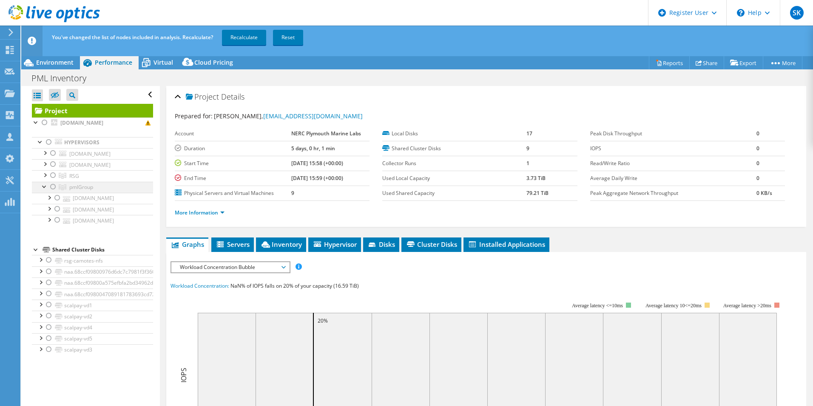
click at [52, 189] on div at bounding box center [53, 187] width 9 height 10
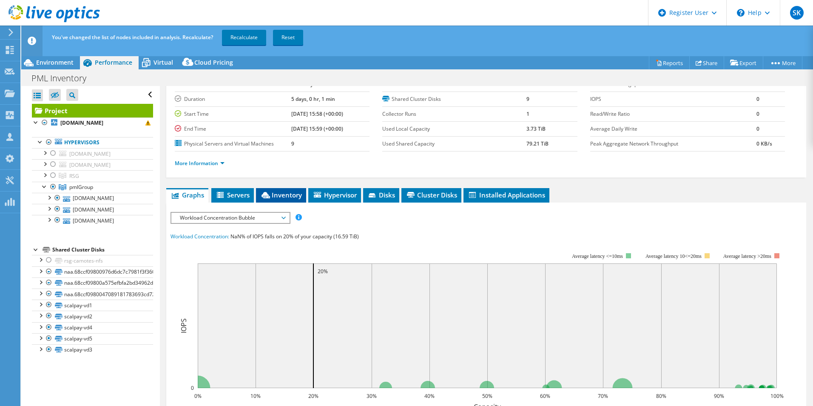
click at [281, 191] on span "Inventory" at bounding box center [281, 195] width 42 height 9
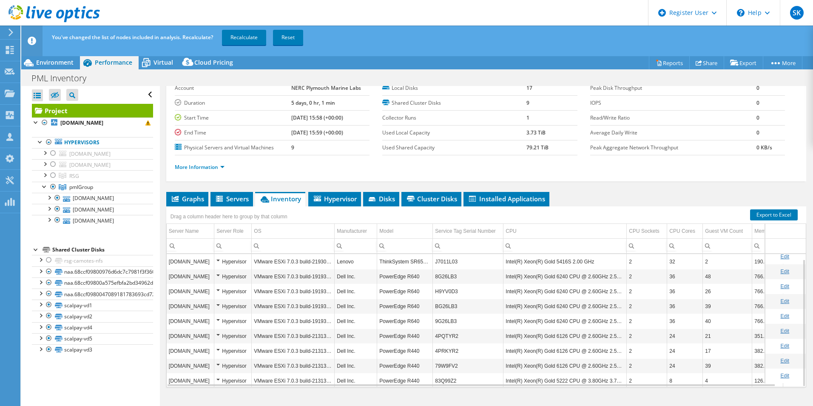
scroll to position [5, 0]
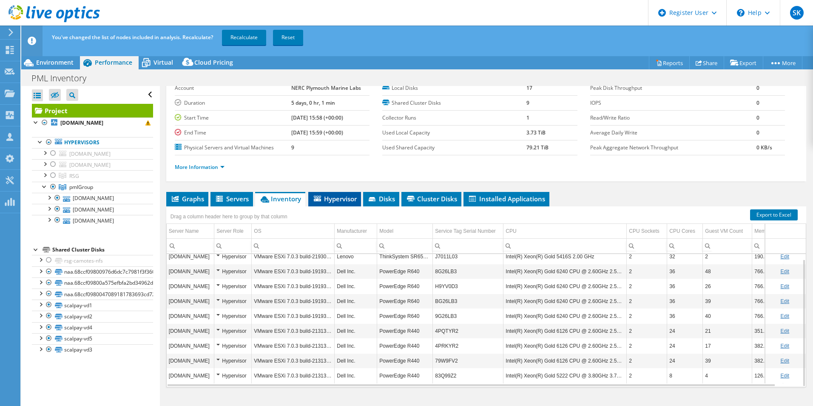
click at [336, 198] on span "Hypervisor" at bounding box center [335, 198] width 44 height 9
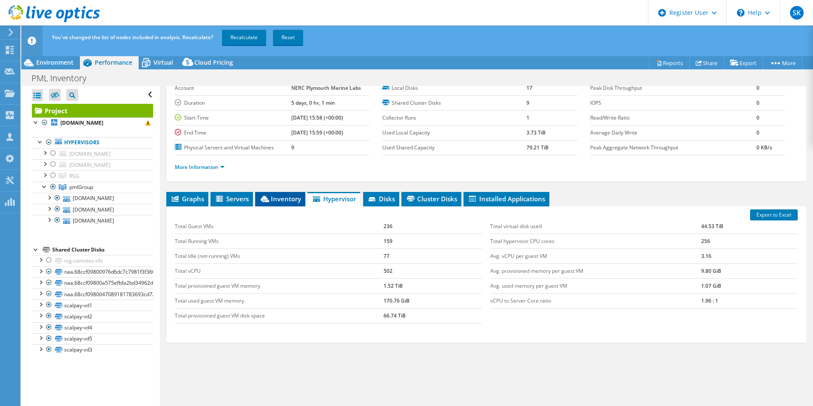
click at [289, 198] on span "Inventory" at bounding box center [281, 198] width 42 height 9
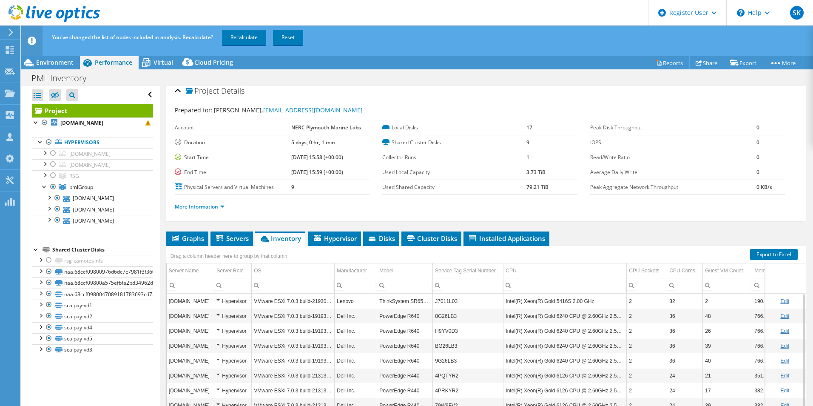
scroll to position [46, 0]
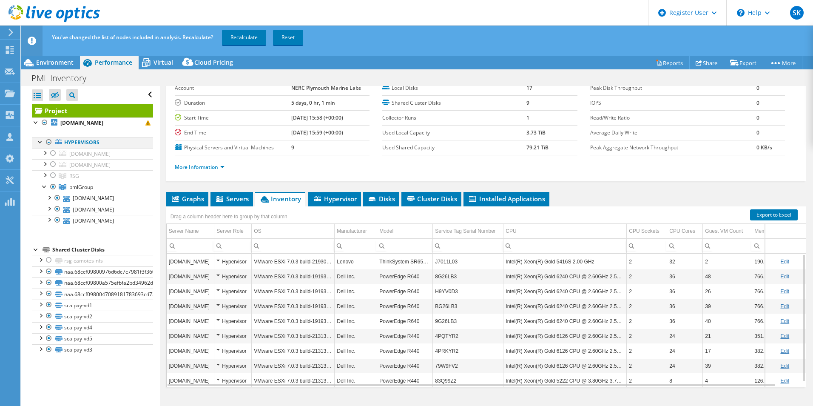
click at [48, 142] on div at bounding box center [49, 142] width 9 height 10
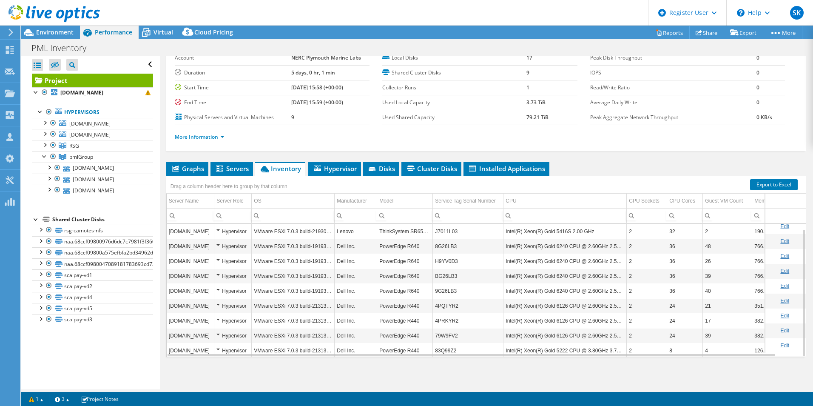
scroll to position [0, 0]
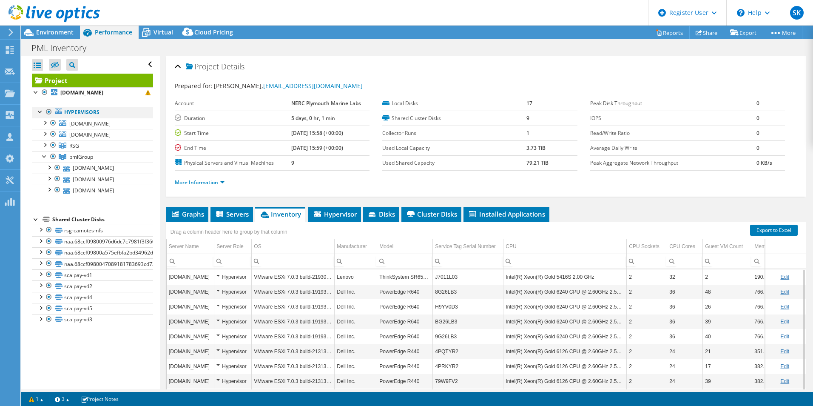
click at [48, 111] on div at bounding box center [49, 112] width 9 height 10
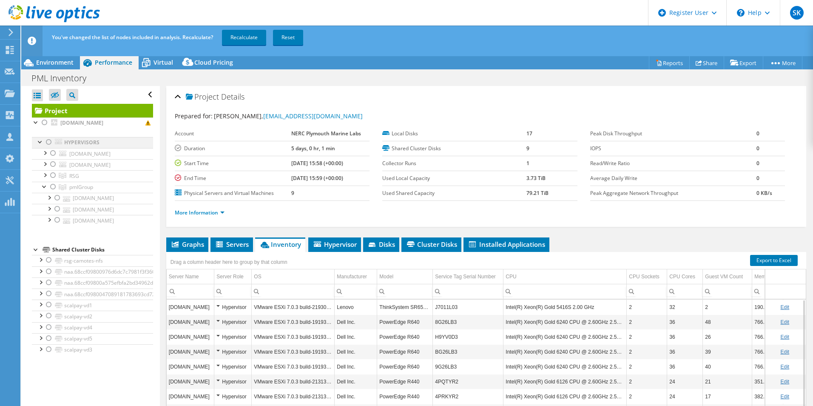
click at [49, 140] on div at bounding box center [49, 142] width 9 height 10
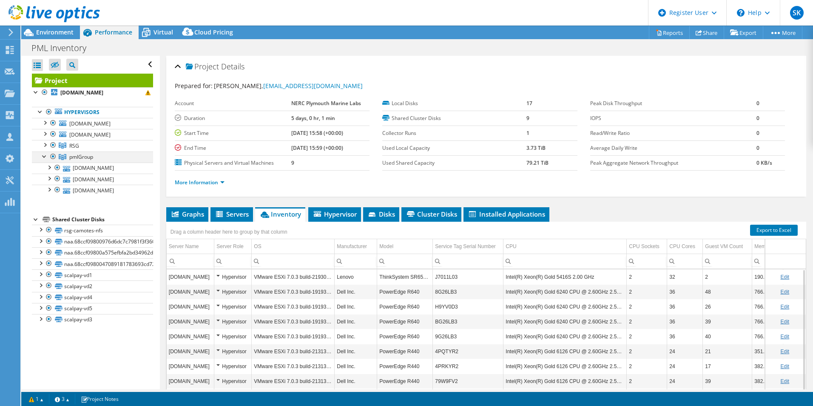
click at [54, 158] on div at bounding box center [53, 156] width 9 height 10
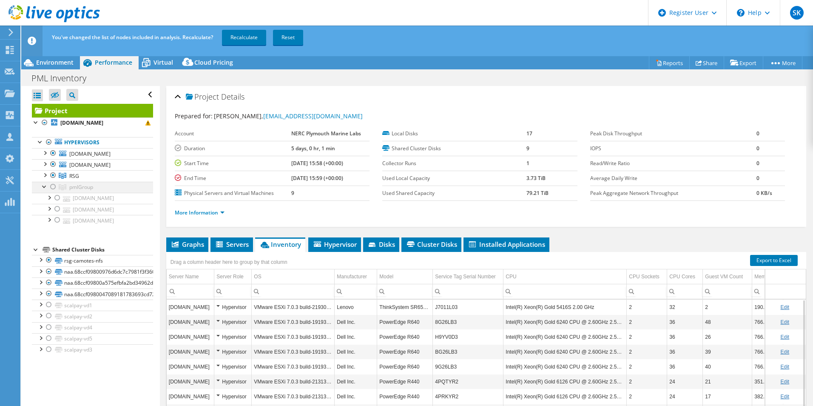
click at [54, 158] on div at bounding box center [53, 153] width 9 height 10
click at [48, 141] on div at bounding box center [49, 142] width 9 height 10
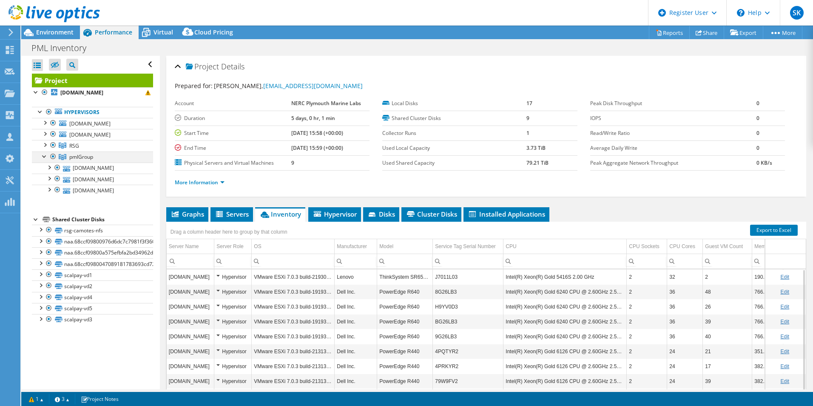
click at [51, 154] on div at bounding box center [53, 156] width 9 height 10
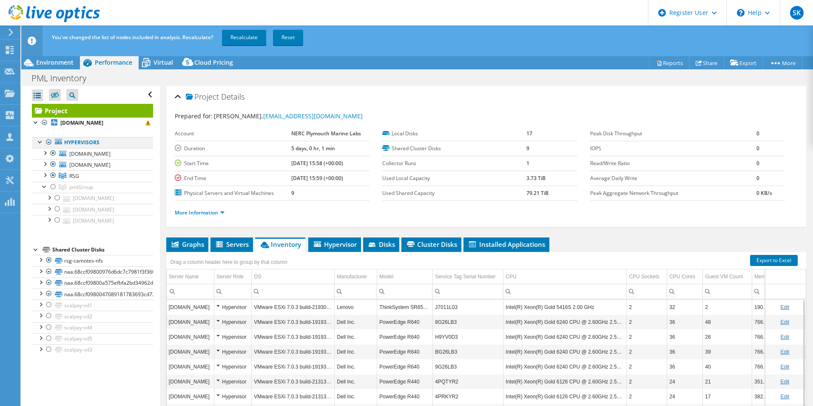
click at [48, 142] on div at bounding box center [49, 142] width 9 height 10
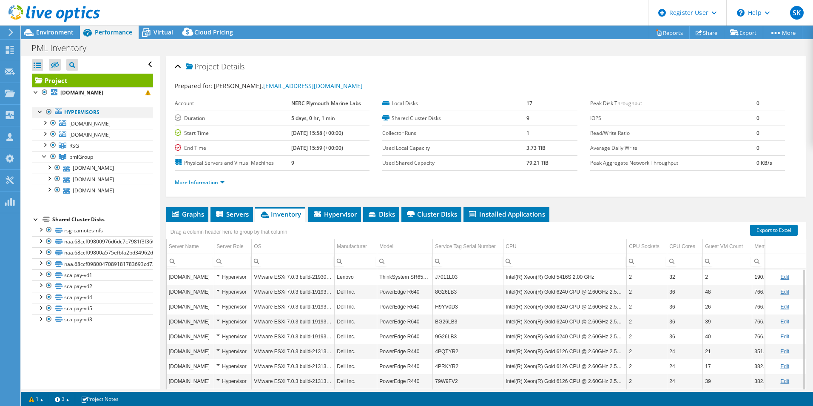
click at [48, 111] on div at bounding box center [49, 112] width 9 height 10
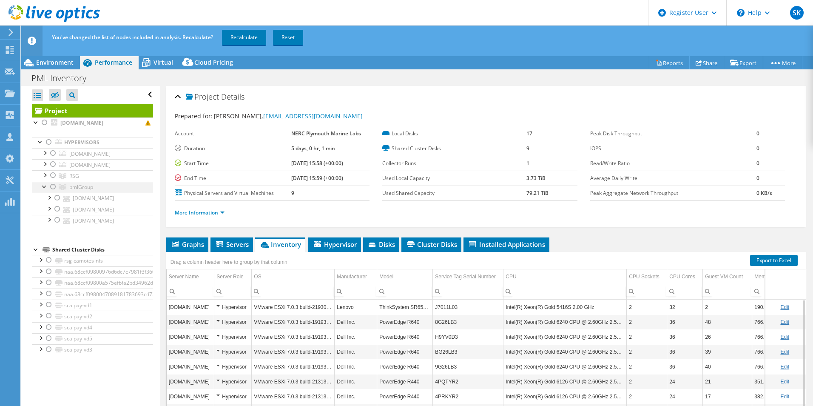
click at [53, 188] on div at bounding box center [53, 187] width 9 height 10
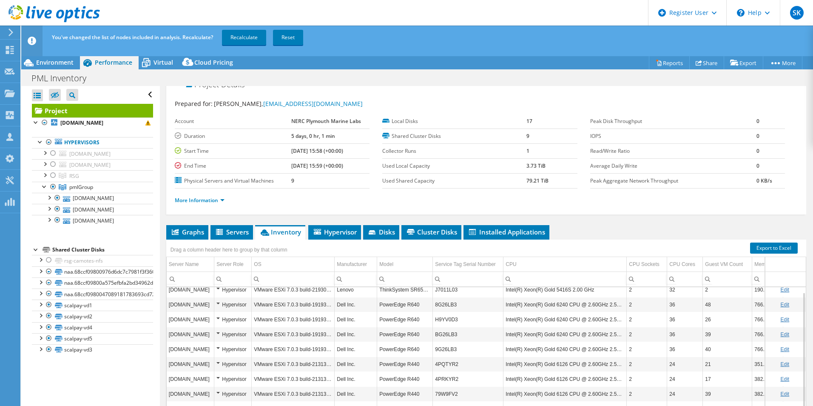
scroll to position [46, 0]
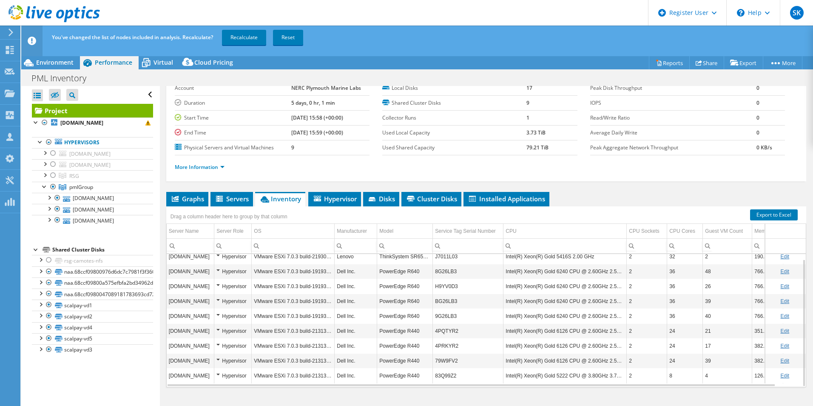
click at [781, 333] on link "Edit" at bounding box center [785, 331] width 9 height 6
click at [784, 329] on link "Cancel" at bounding box center [792, 331] width 16 height 6
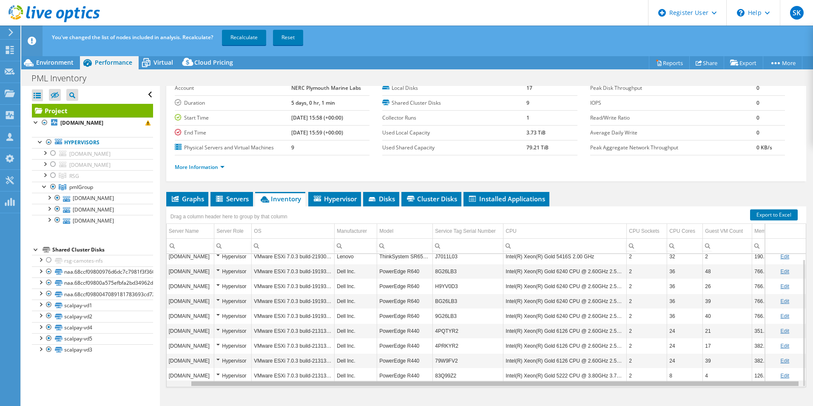
scroll to position [0, 25]
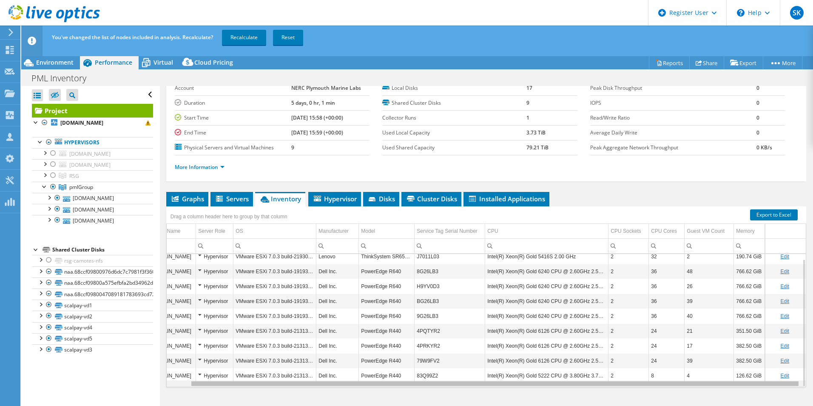
drag, startPoint x: 654, startPoint y: 384, endPoint x: 781, endPoint y: 395, distance: 127.7
click at [781, 395] on body "SK Dell User [PERSON_NAME] [EMAIL_ADDRESS][DOMAIN_NAME] Dell My Profile Log Out…" at bounding box center [406, 203] width 813 height 406
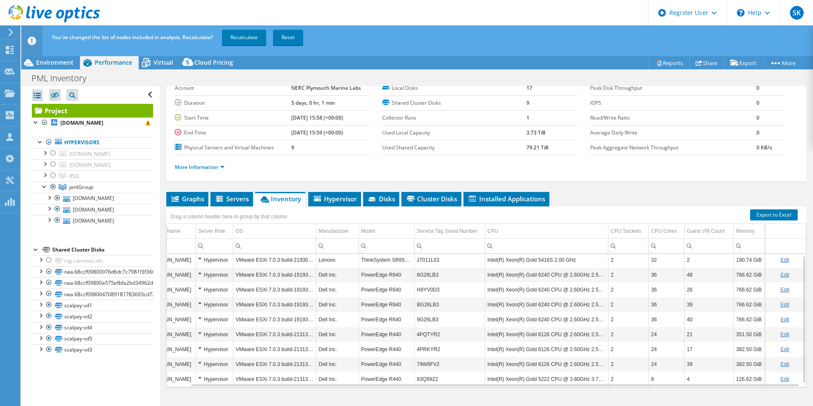
click at [508, 383] on div "Data grid" at bounding box center [495, 384] width 609 height 3
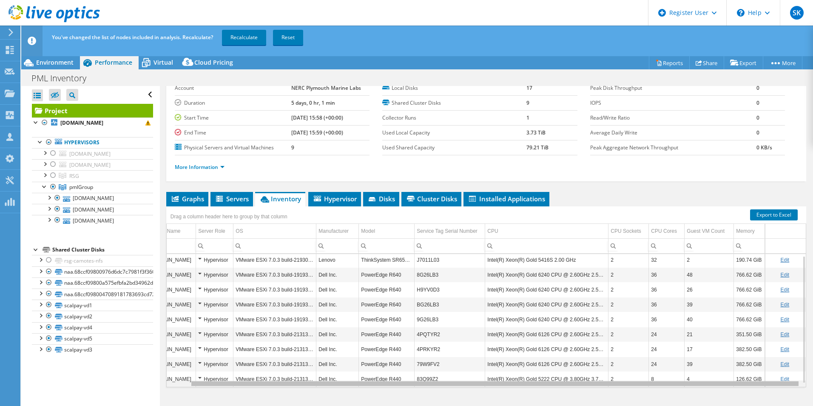
scroll to position [0, 0]
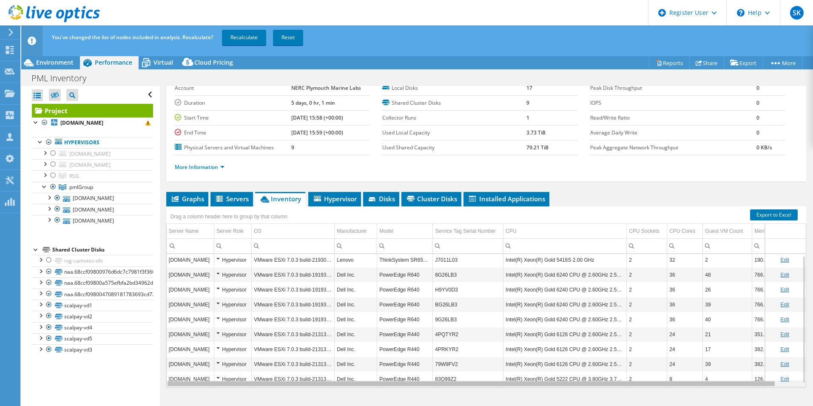
drag, startPoint x: 506, startPoint y: 382, endPoint x: 382, endPoint y: 390, distance: 124.5
click at [382, 390] on body "SK Dell User [PERSON_NAME] [EMAIL_ADDRESS][DOMAIN_NAME] Dell My Profile Log Out…" at bounding box center [406, 203] width 813 height 406
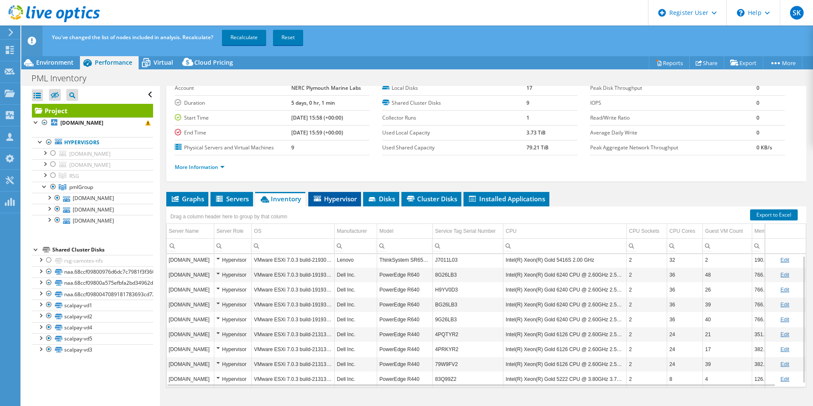
click at [329, 193] on li "Hypervisor" at bounding box center [334, 199] width 53 height 14
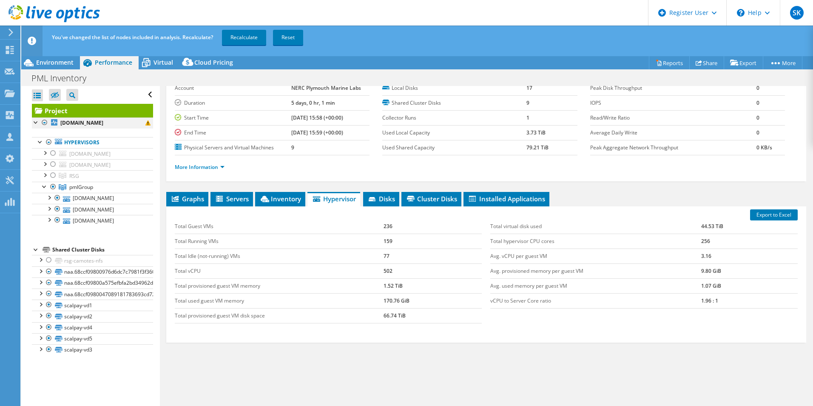
click at [42, 120] on div at bounding box center [44, 122] width 9 height 10
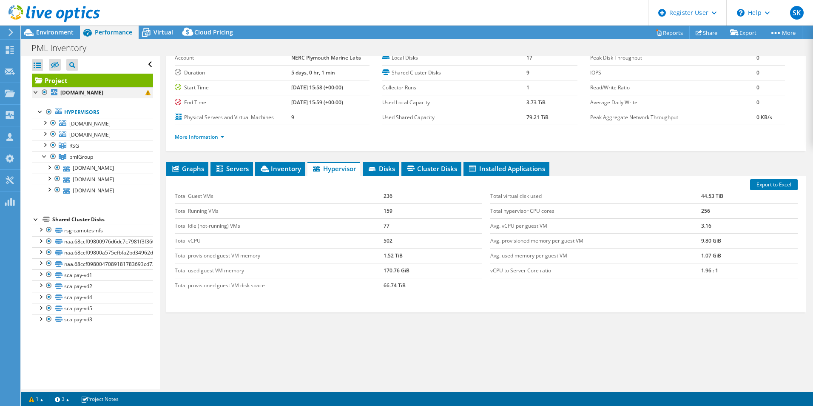
click at [44, 89] on div at bounding box center [44, 92] width 9 height 10
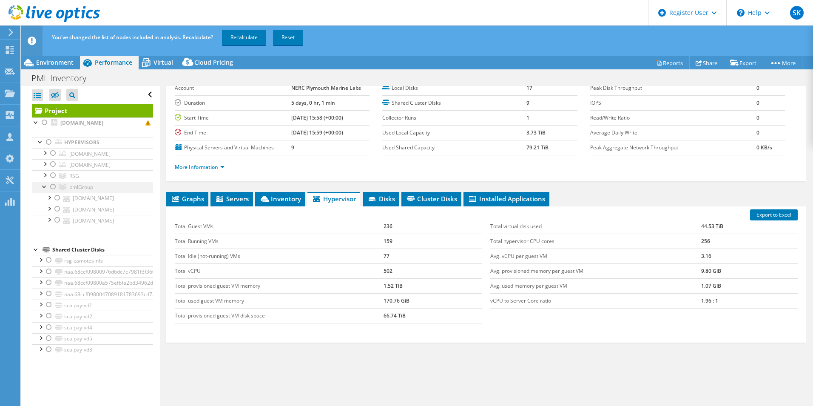
click at [54, 188] on div at bounding box center [53, 187] width 9 height 10
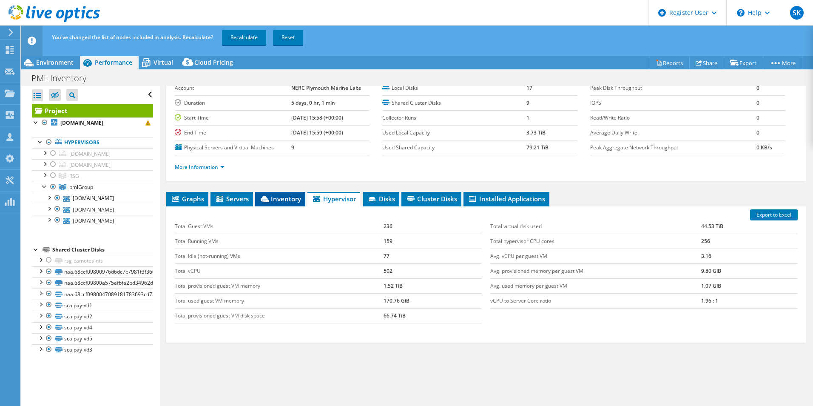
click at [276, 199] on span "Inventory" at bounding box center [281, 198] width 42 height 9
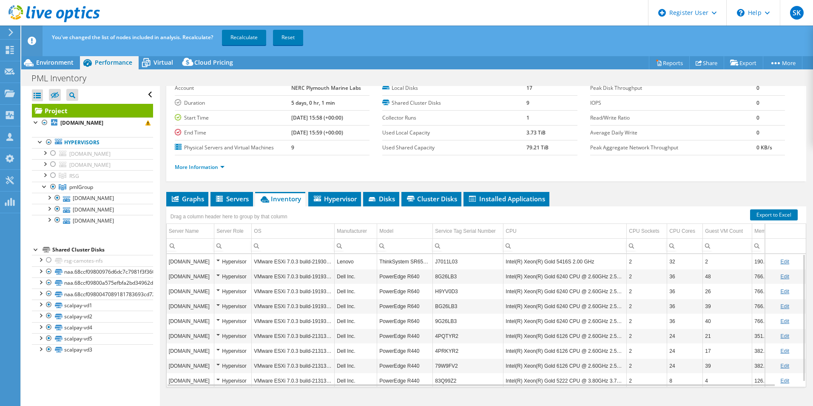
scroll to position [5, 0]
